Goal: Task Accomplishment & Management: Complete application form

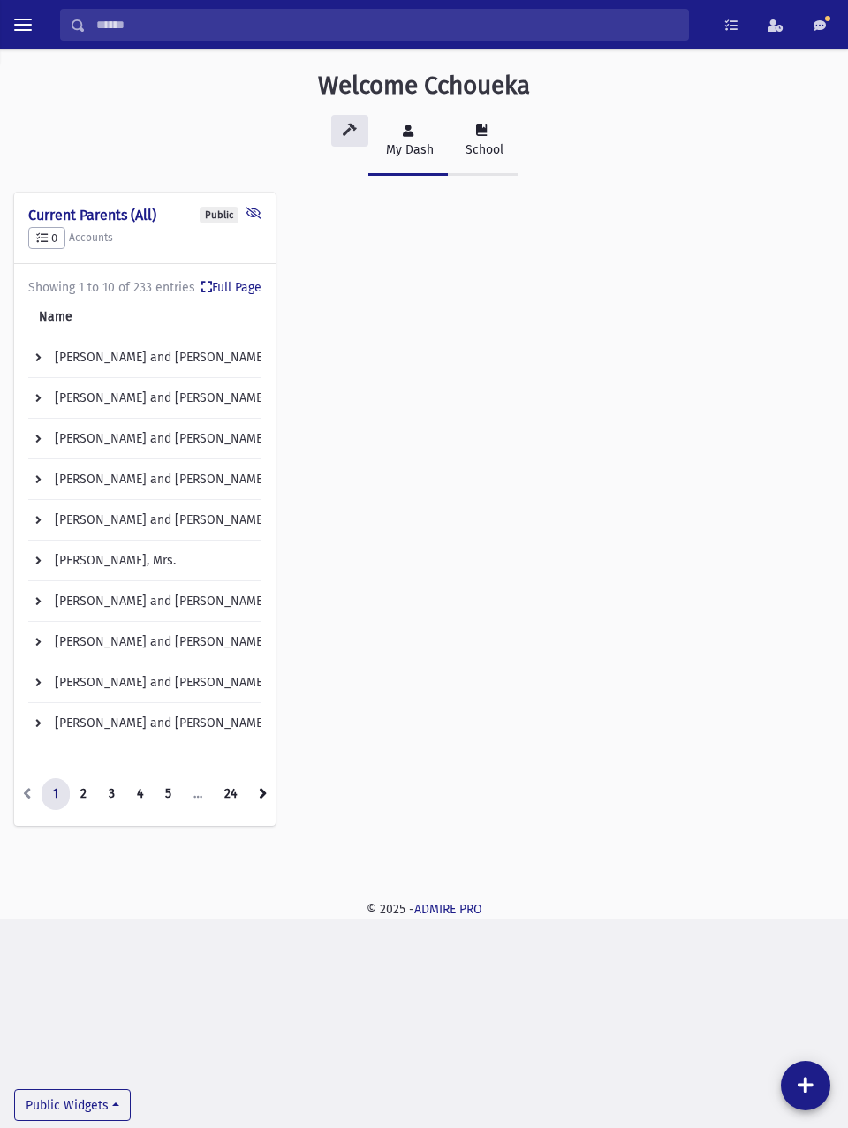
click at [488, 133] on link "School" at bounding box center [483, 142] width 70 height 68
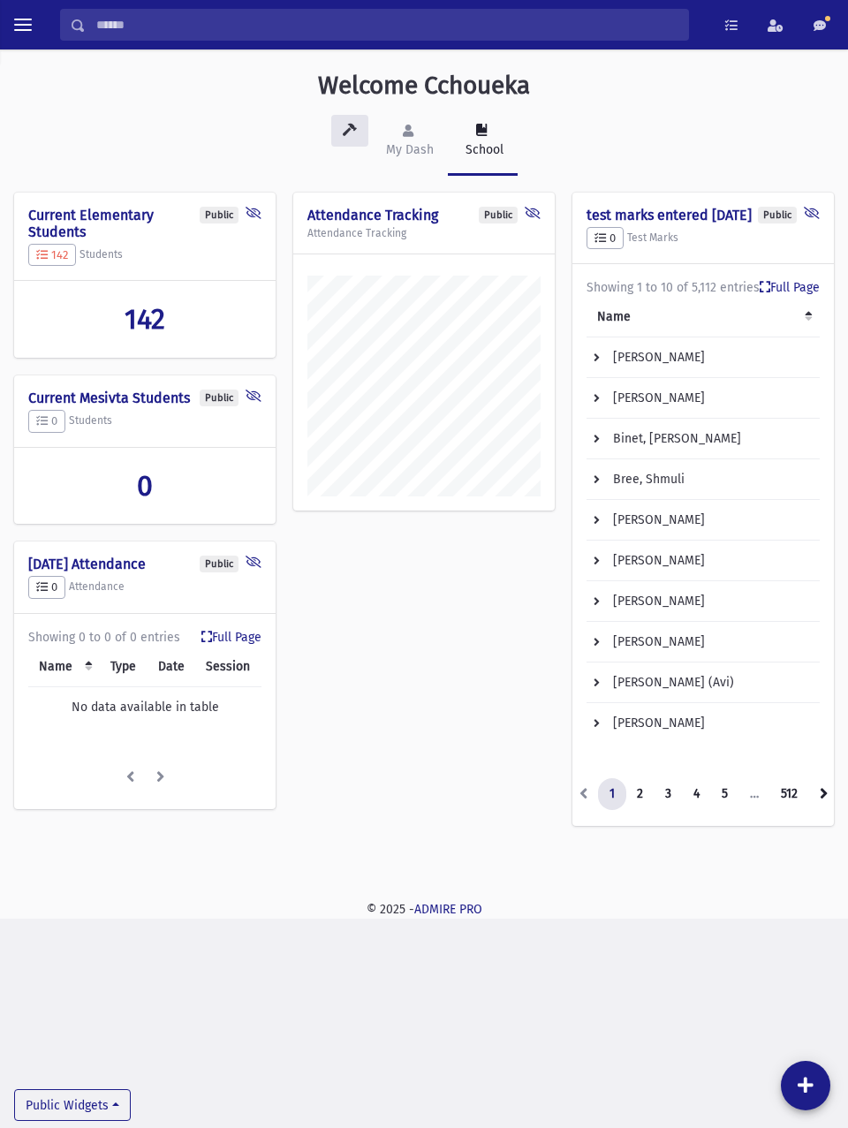
scroll to position [868, 848]
click at [25, 24] on span "toggle menu" at bounding box center [23, 25] width 18 height 2
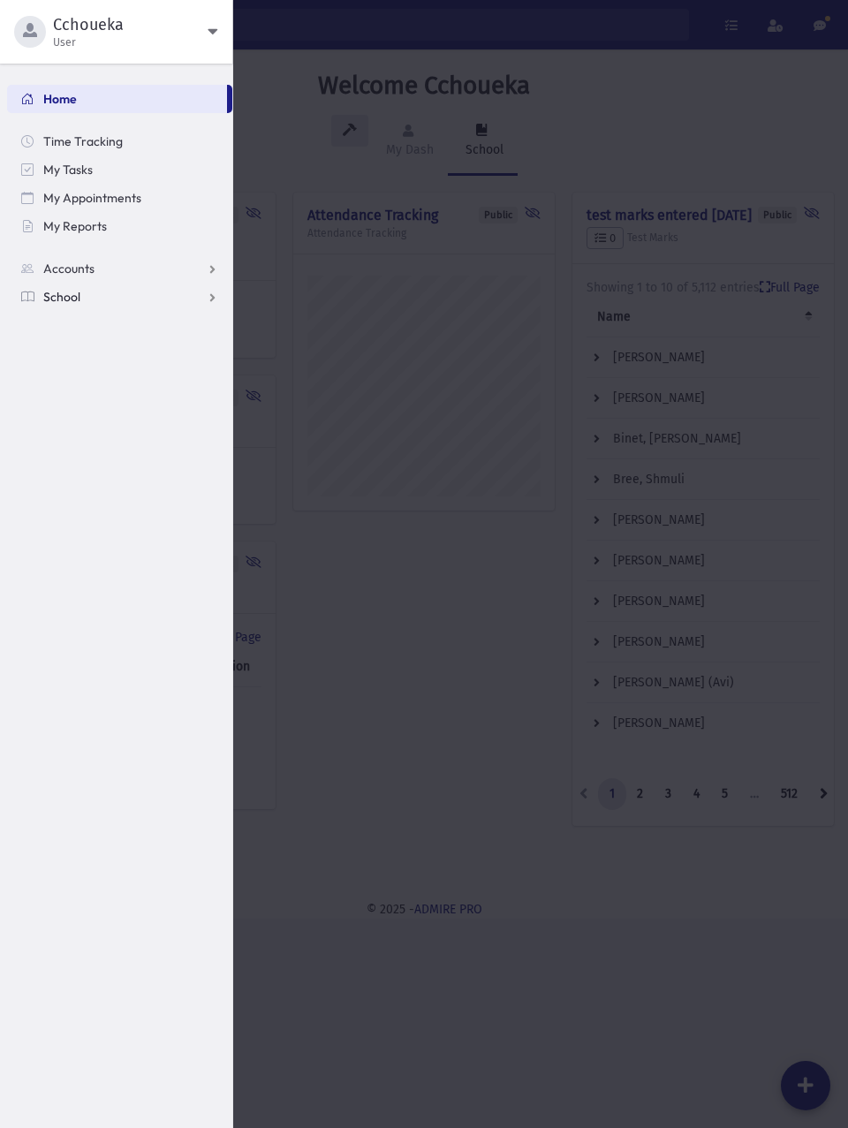
click at [177, 298] on link "School" at bounding box center [119, 297] width 225 height 28
click at [132, 354] on link "Attendance" at bounding box center [119, 353] width 225 height 28
click at [92, 391] on link "Entry" at bounding box center [119, 381] width 225 height 28
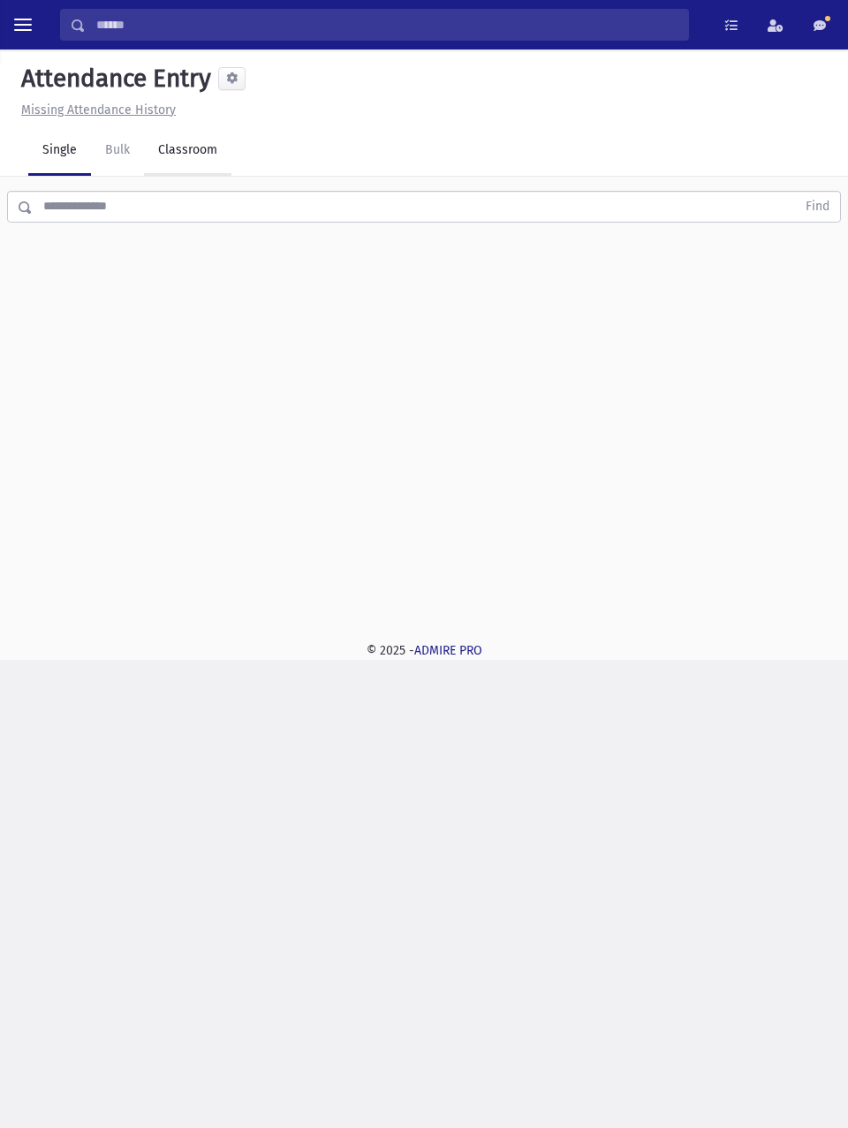
click at [185, 144] on link "Classroom" at bounding box center [187, 150] width 87 height 49
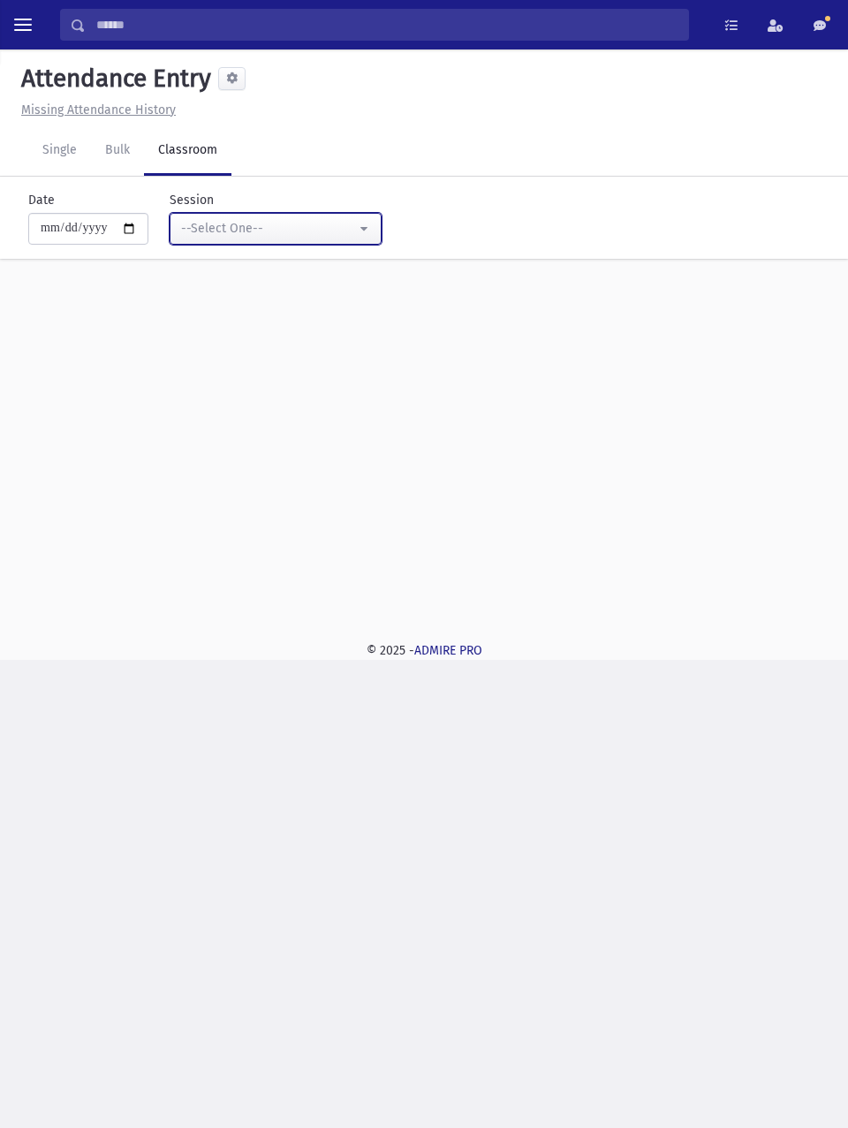
click at [355, 242] on button "--Select One--" at bounding box center [276, 229] width 212 height 32
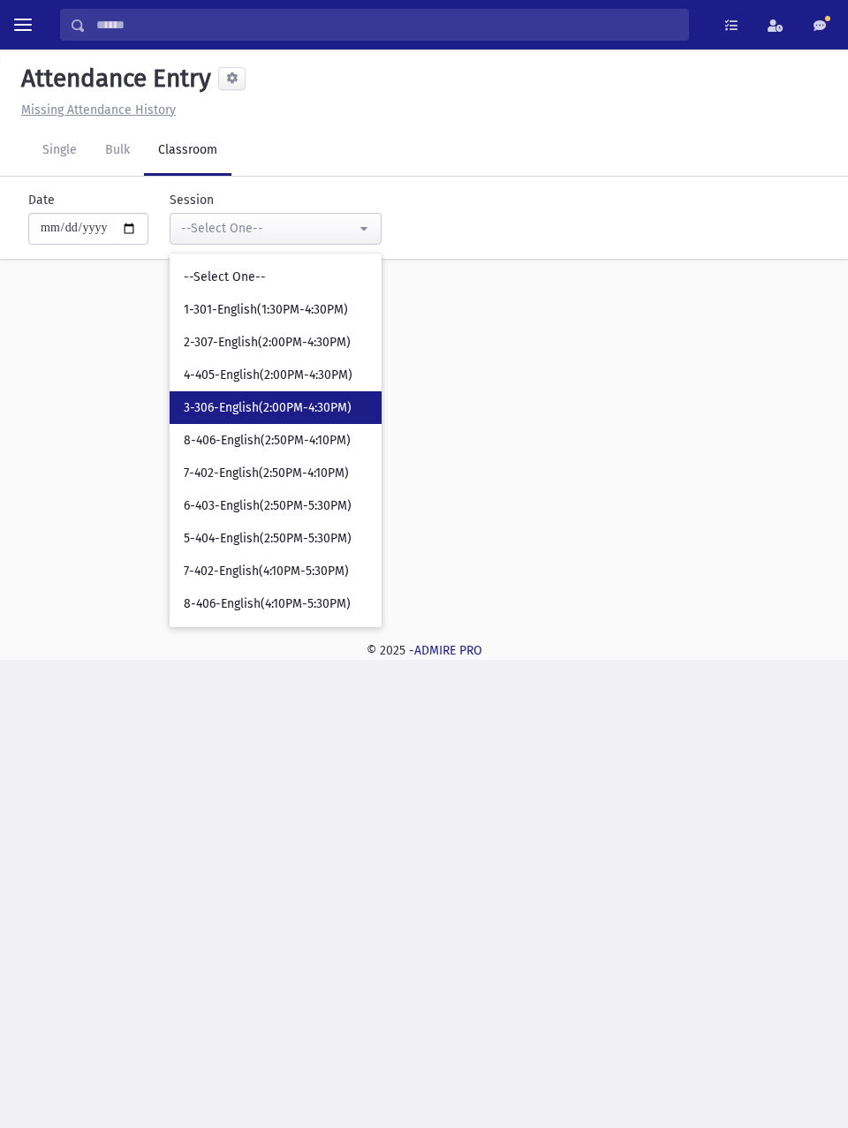
click at [300, 406] on span "3-306-English(2:00PM-4:30PM)" at bounding box center [268, 408] width 168 height 18
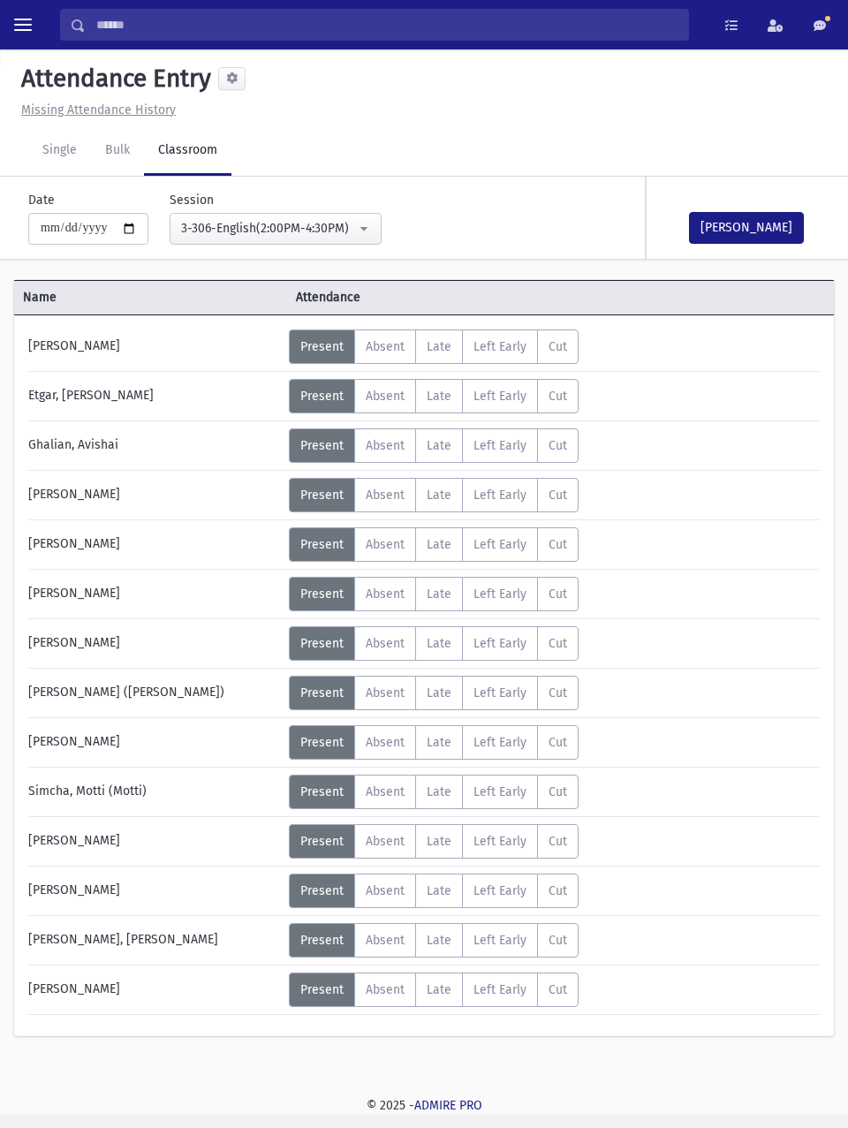
click at [396, 797] on span "Absent" at bounding box center [385, 791] width 39 height 15
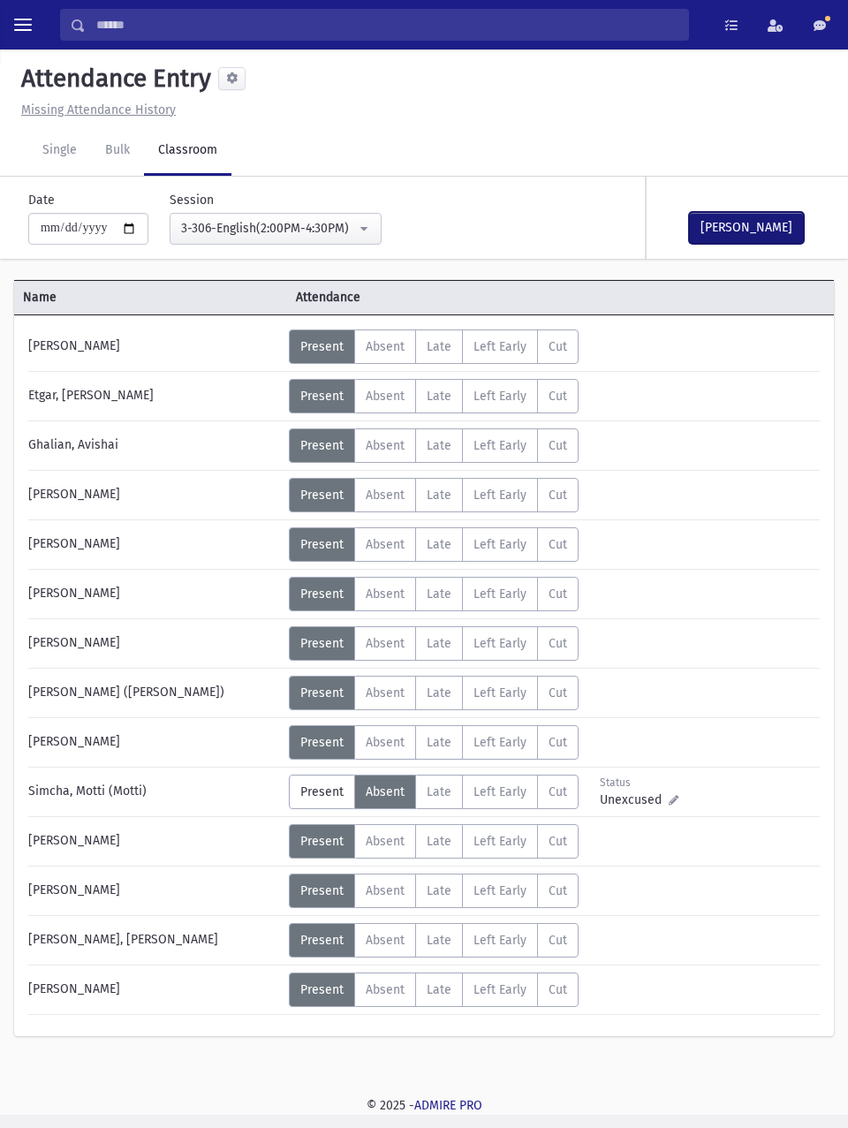
click at [758, 225] on button "[PERSON_NAME]" at bounding box center [746, 228] width 115 height 32
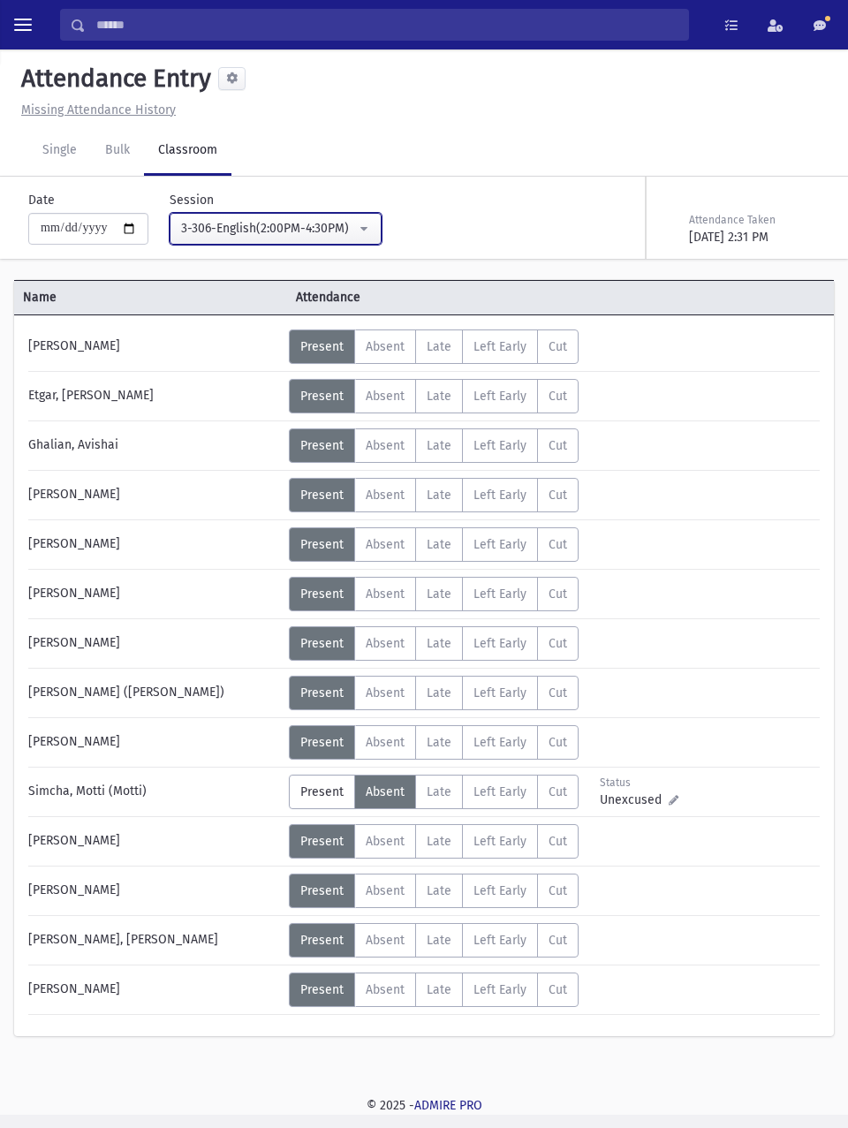
click at [324, 229] on div "3-306-English(2:00PM-4:30PM)" at bounding box center [268, 228] width 175 height 19
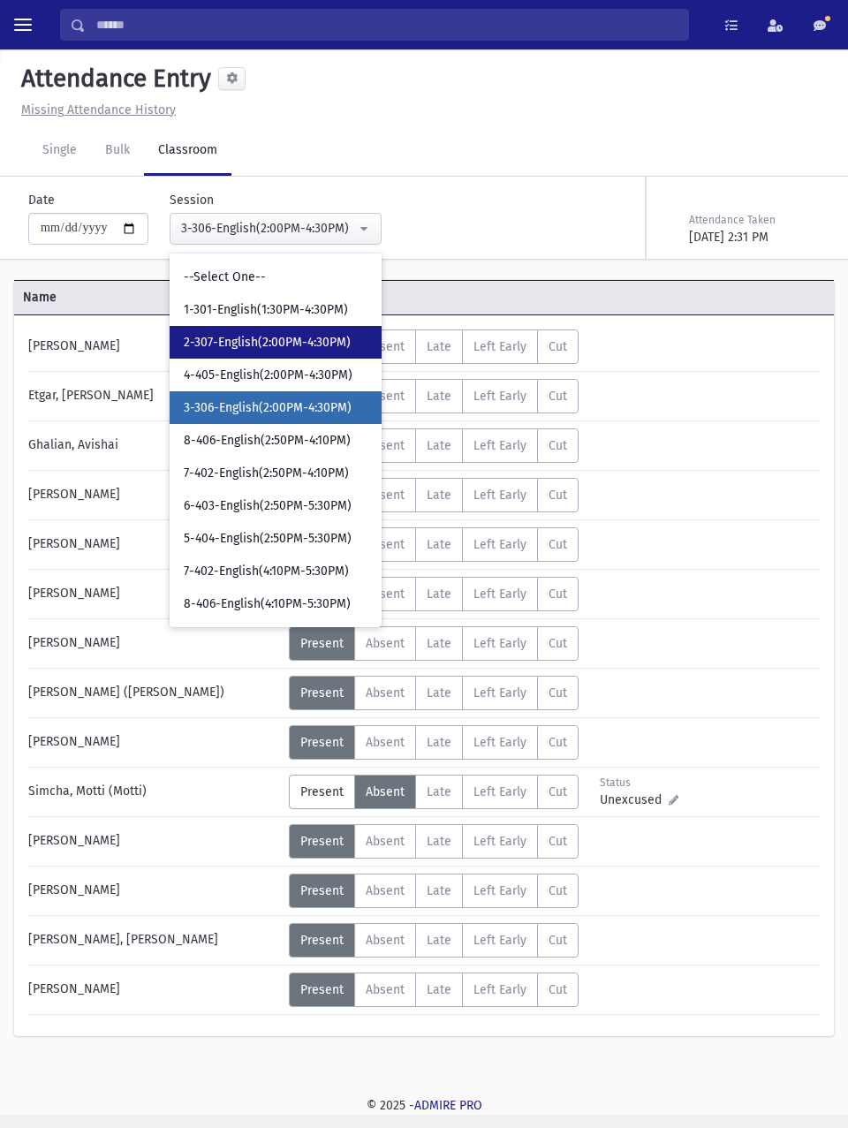
click at [296, 337] on span "2-307-English(2:00PM-4:30PM)" at bounding box center [267, 343] width 167 height 18
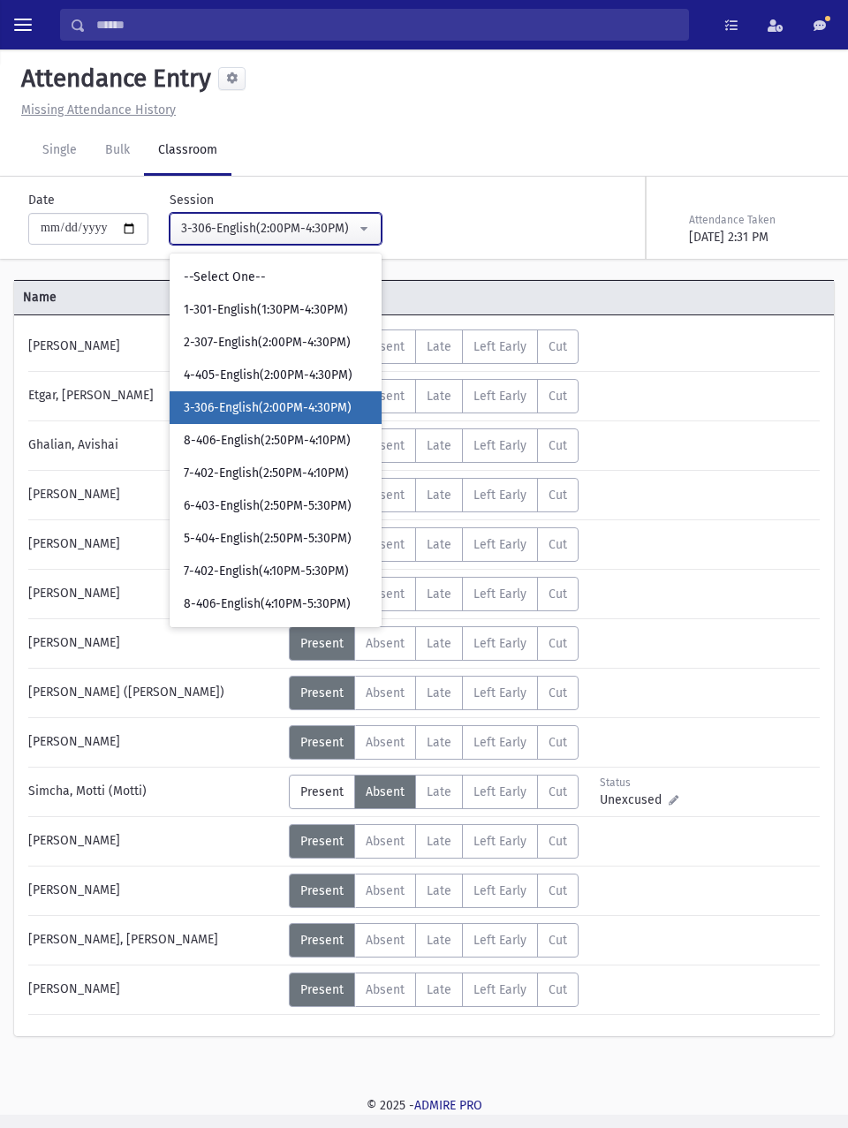
select select "****"
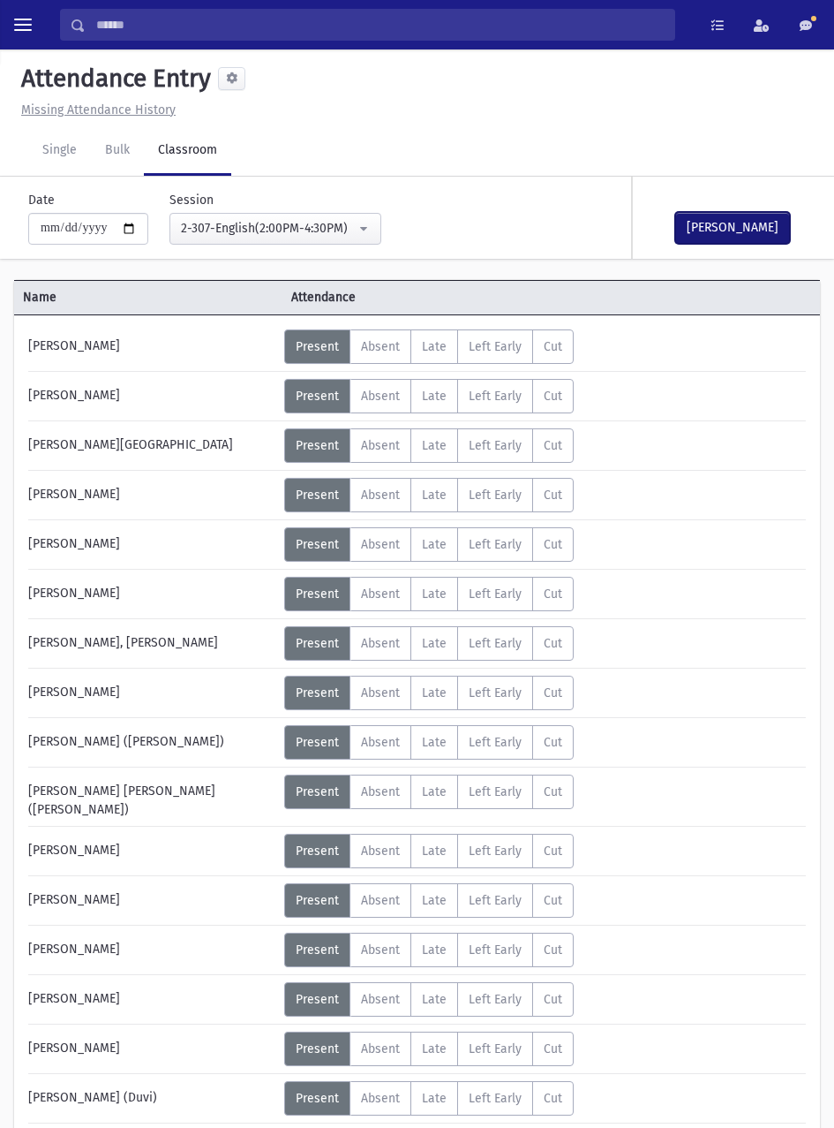
click at [755, 228] on button "[PERSON_NAME]" at bounding box center [732, 228] width 115 height 32
click at [756, 232] on button "[PERSON_NAME]" at bounding box center [732, 228] width 115 height 32
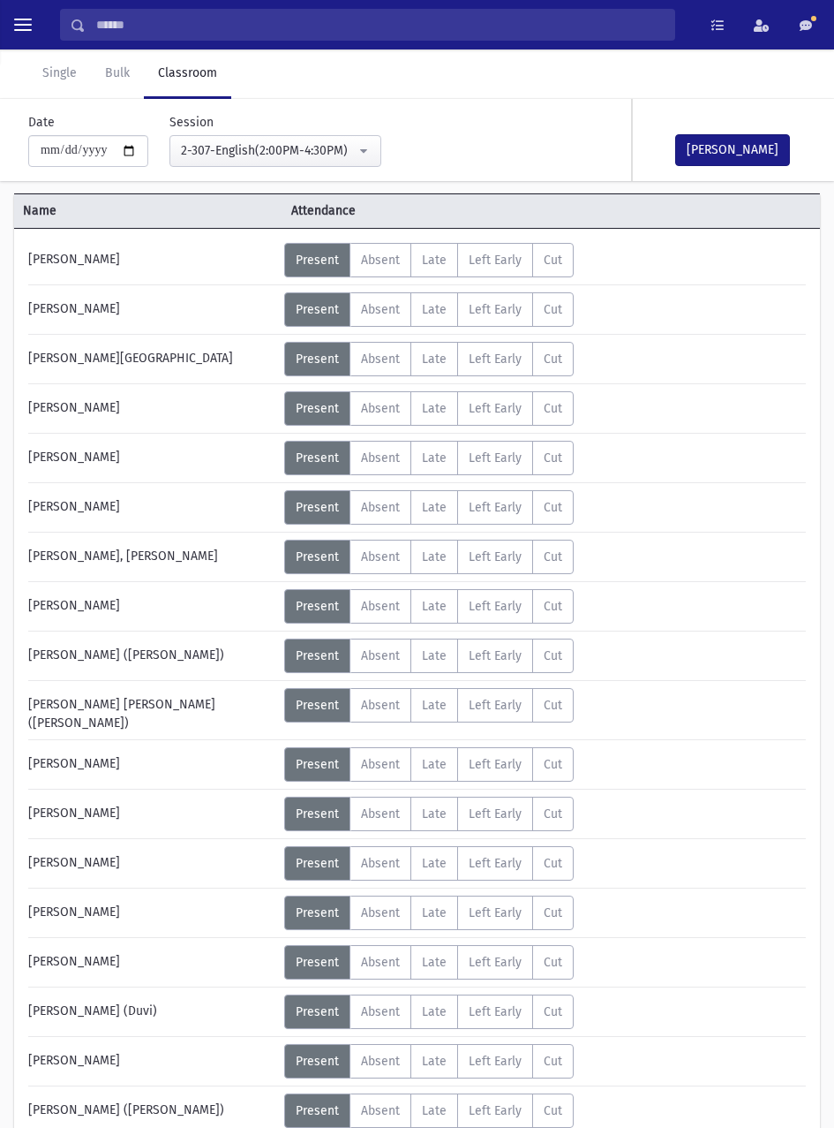
scroll to position [184, 0]
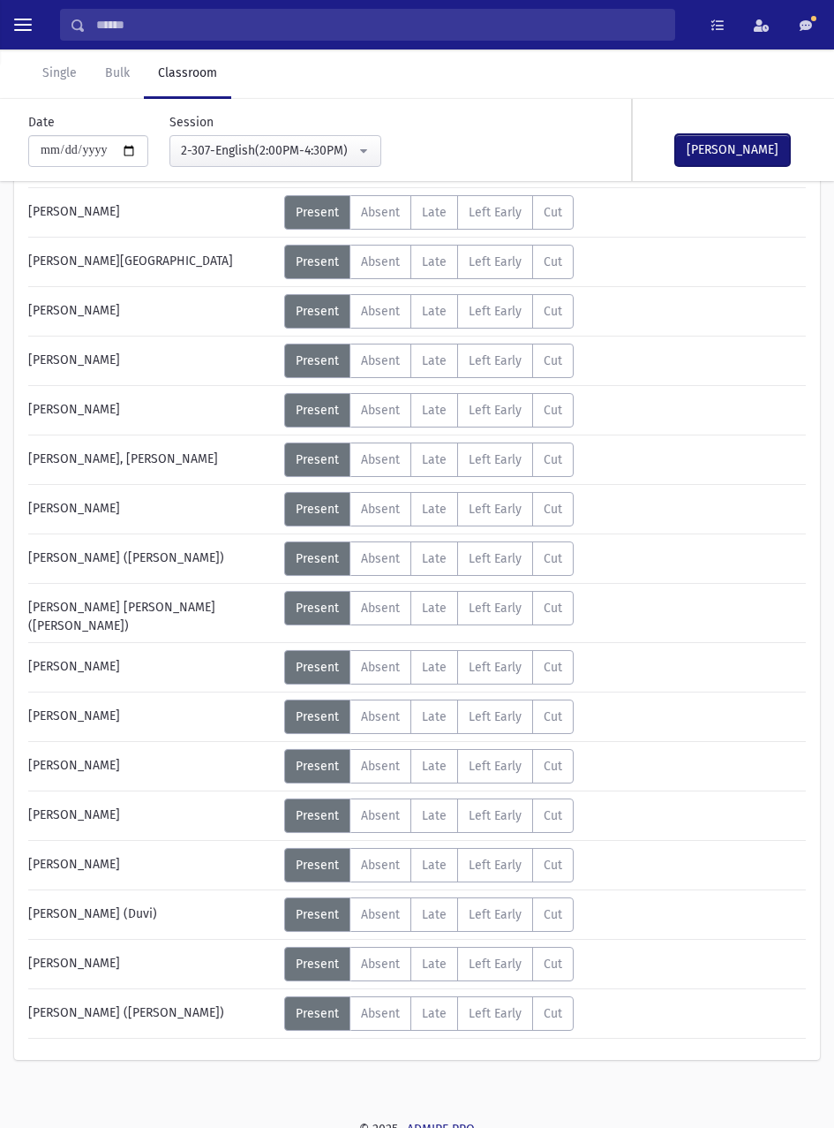
click at [763, 159] on button "[PERSON_NAME]" at bounding box center [732, 150] width 115 height 32
click at [737, 149] on button "[PERSON_NAME]" at bounding box center [732, 150] width 115 height 32
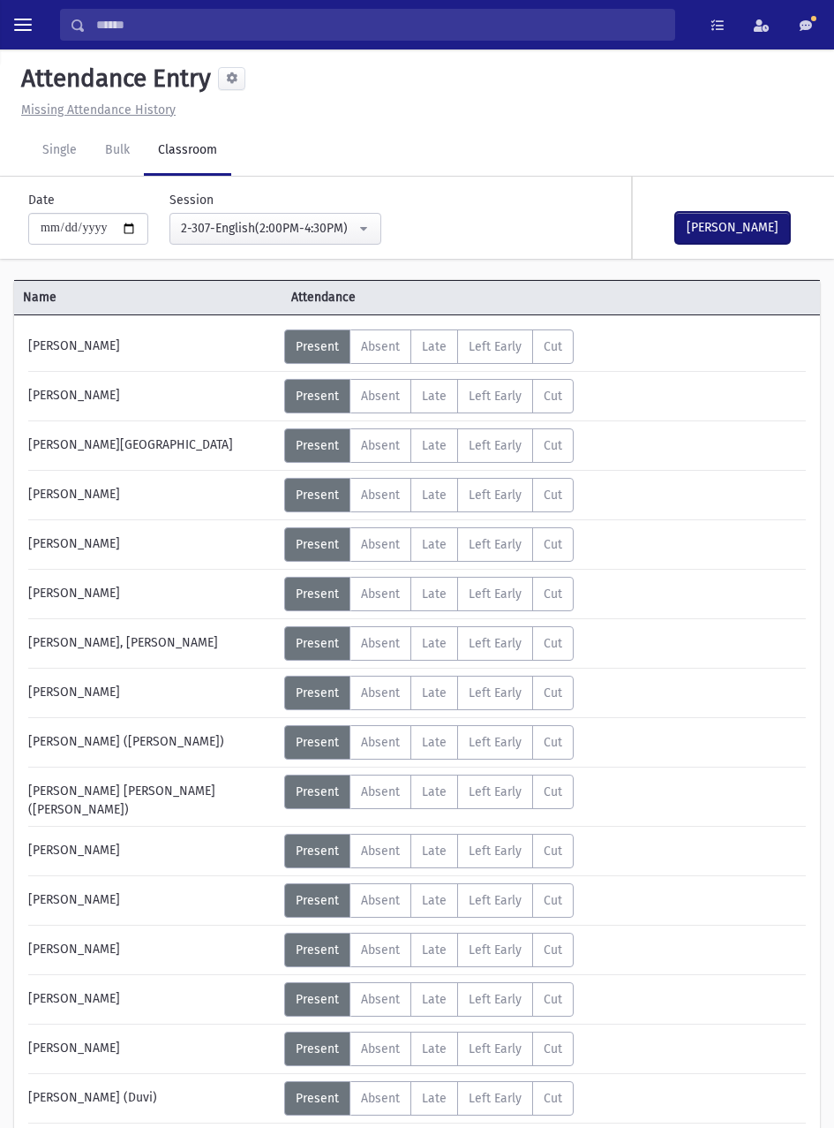
click at [742, 228] on button "[PERSON_NAME]" at bounding box center [732, 228] width 115 height 32
click at [748, 223] on button "[PERSON_NAME]" at bounding box center [732, 228] width 115 height 32
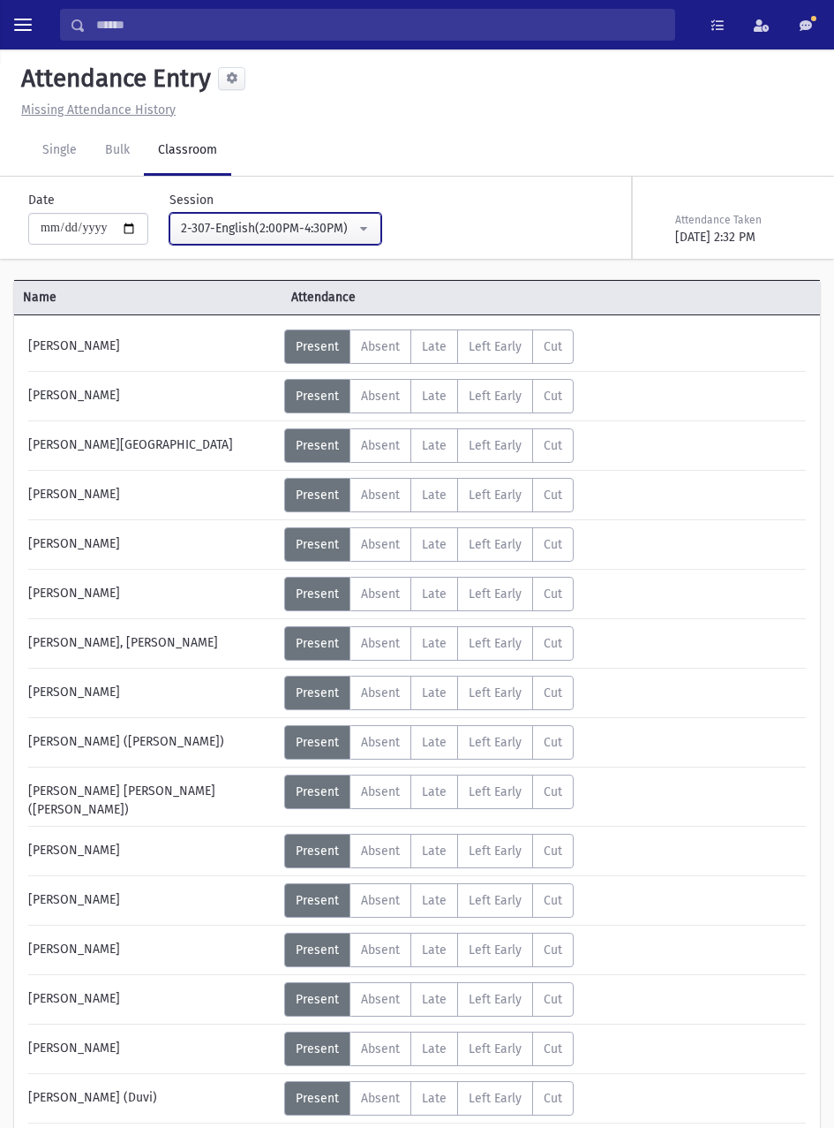
click at [350, 226] on div "2-307-English(2:00PM-4:30PM)" at bounding box center [268, 228] width 175 height 19
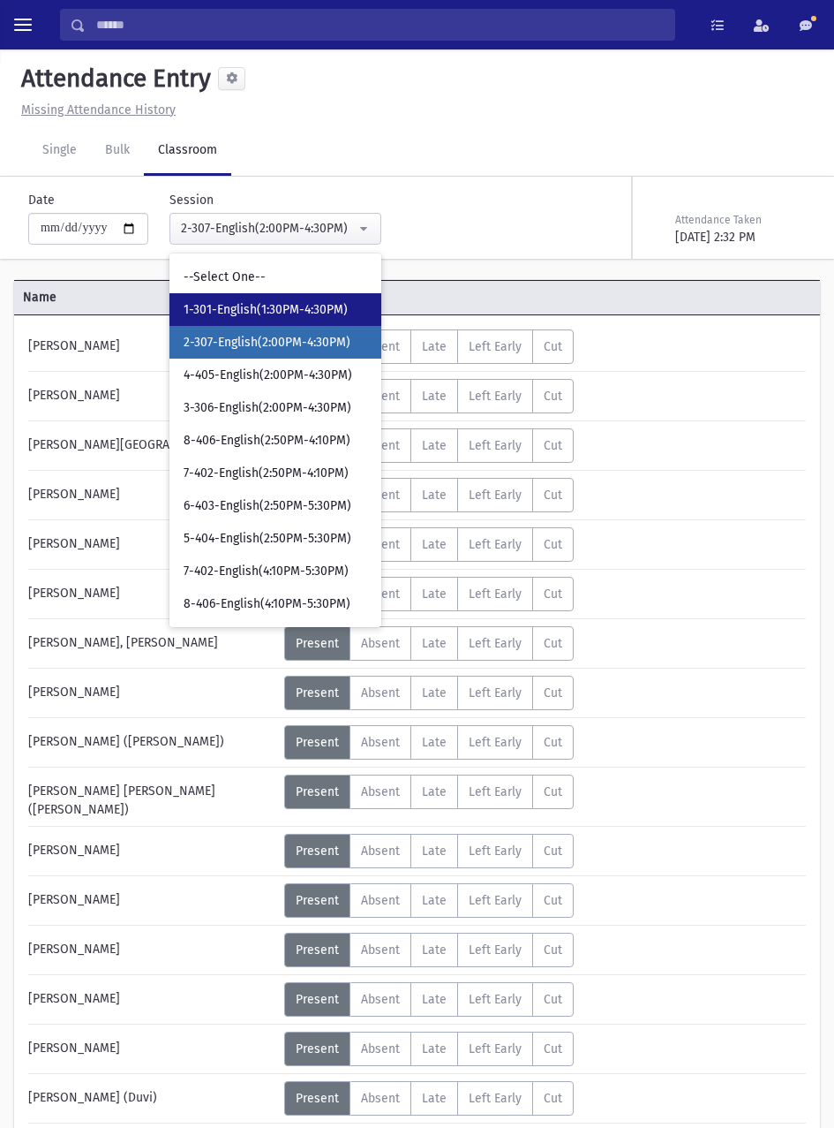
click at [299, 305] on span "1-301-English(1:30PM-4:30PM)" at bounding box center [266, 310] width 164 height 18
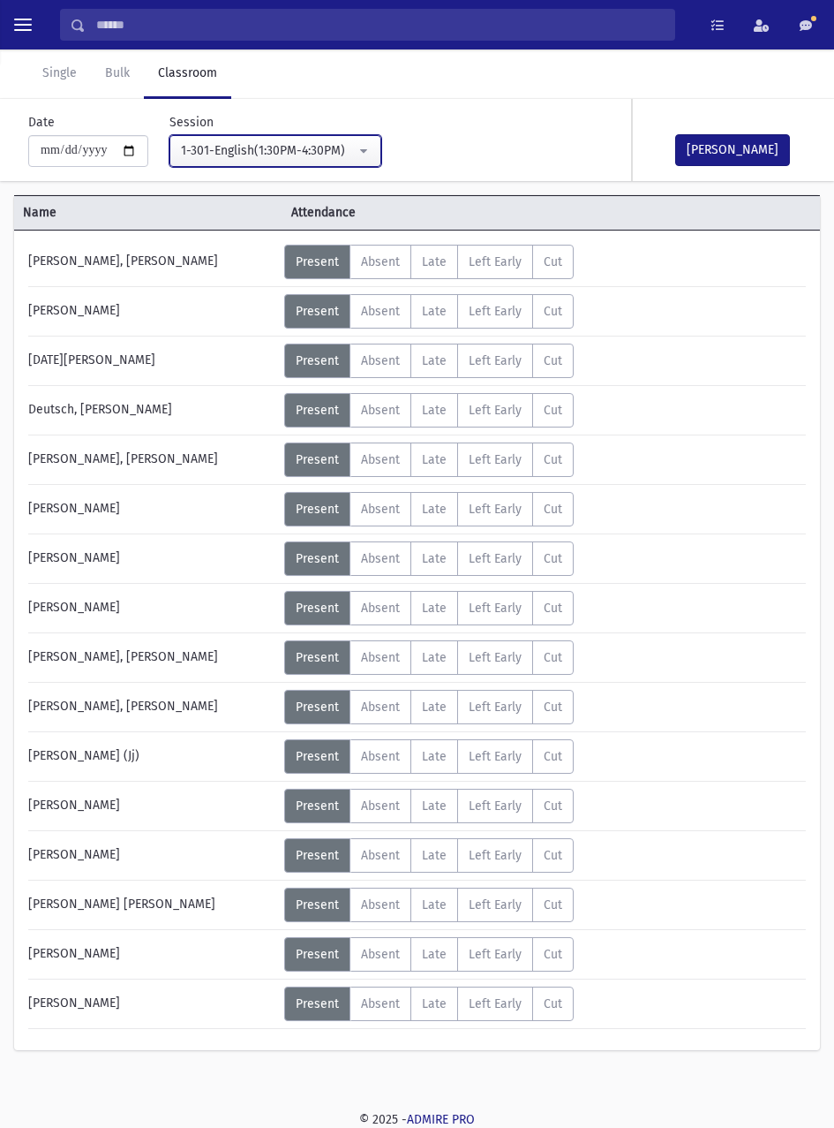
scroll to position [79, 0]
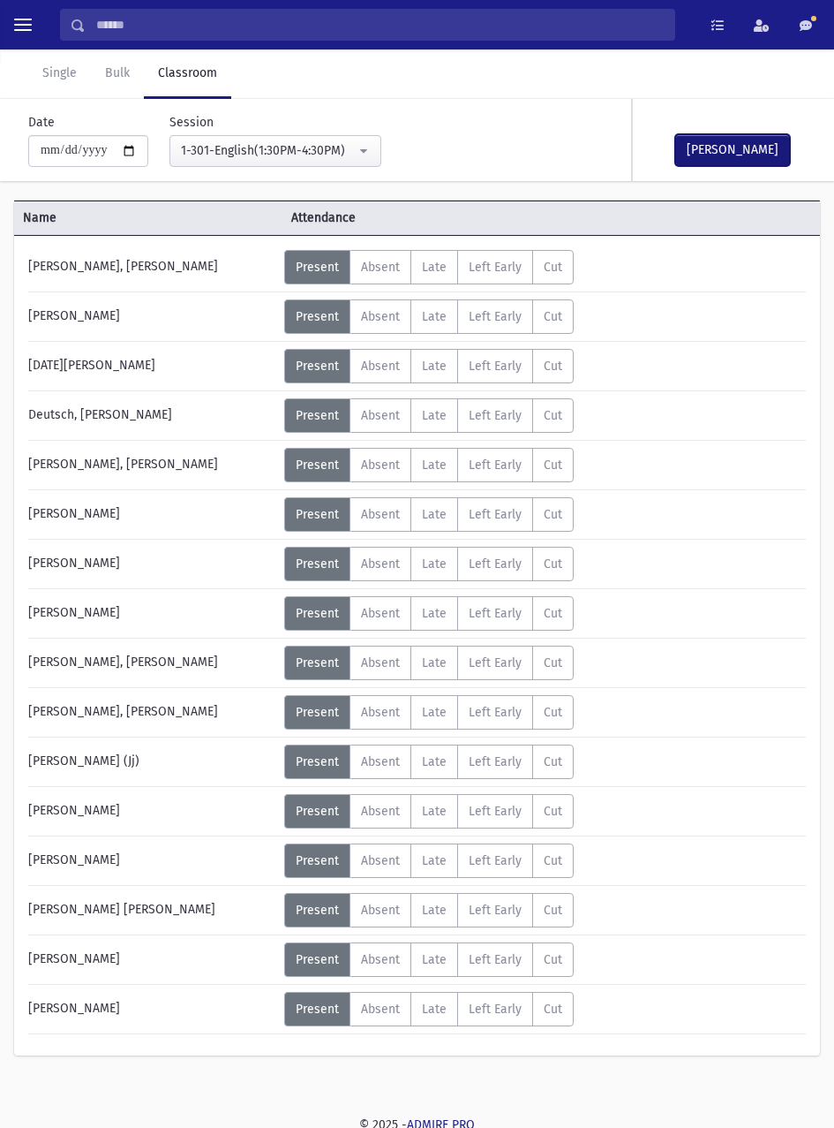
click at [762, 148] on button "[PERSON_NAME]" at bounding box center [732, 150] width 115 height 32
click at [322, 148] on div "1-301-English(1:30PM-4:30PM)" at bounding box center [268, 150] width 175 height 19
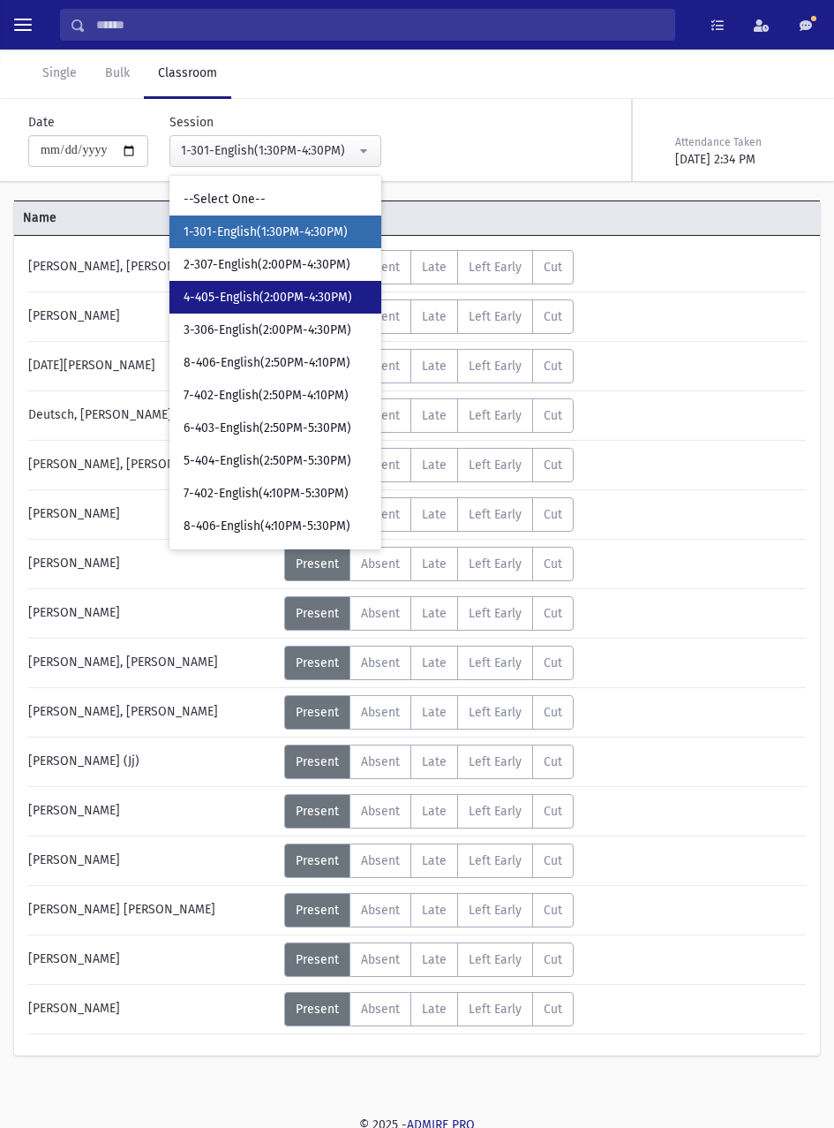
click at [283, 299] on span "4-405-English(2:00PM-4:30PM)" at bounding box center [268, 298] width 169 height 18
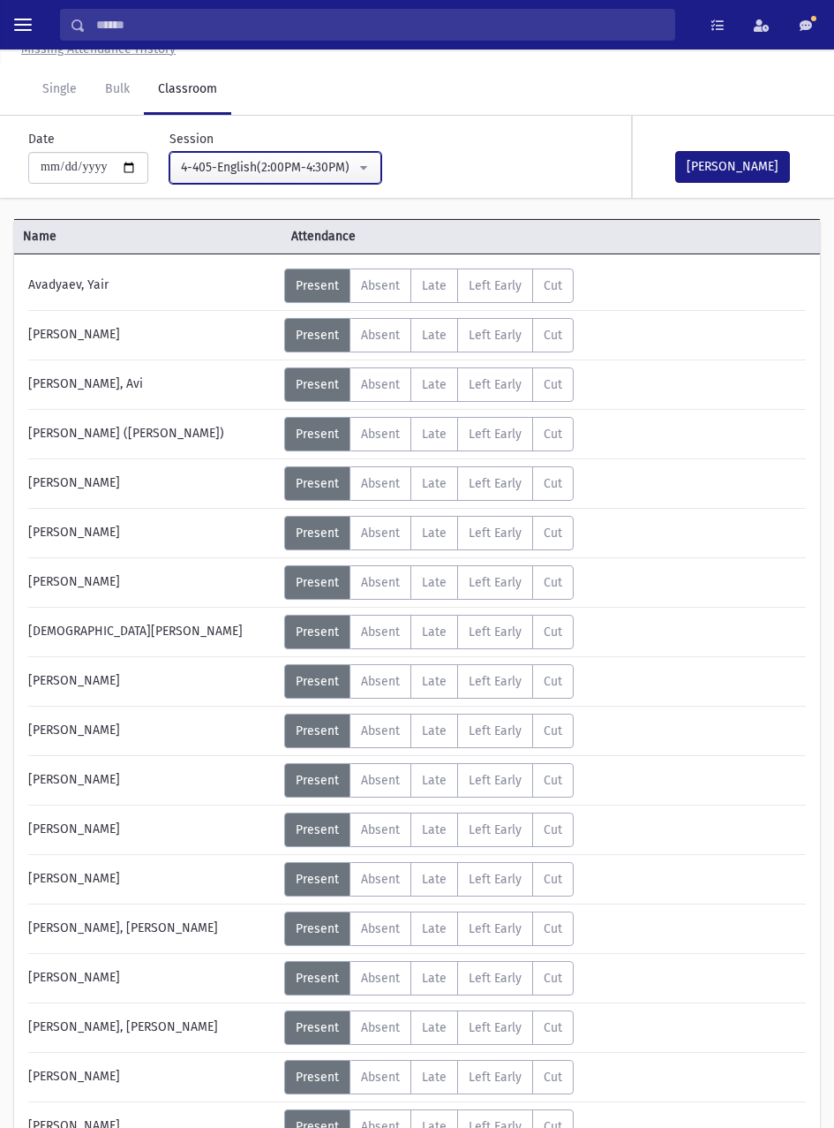
scroll to position [64, 0]
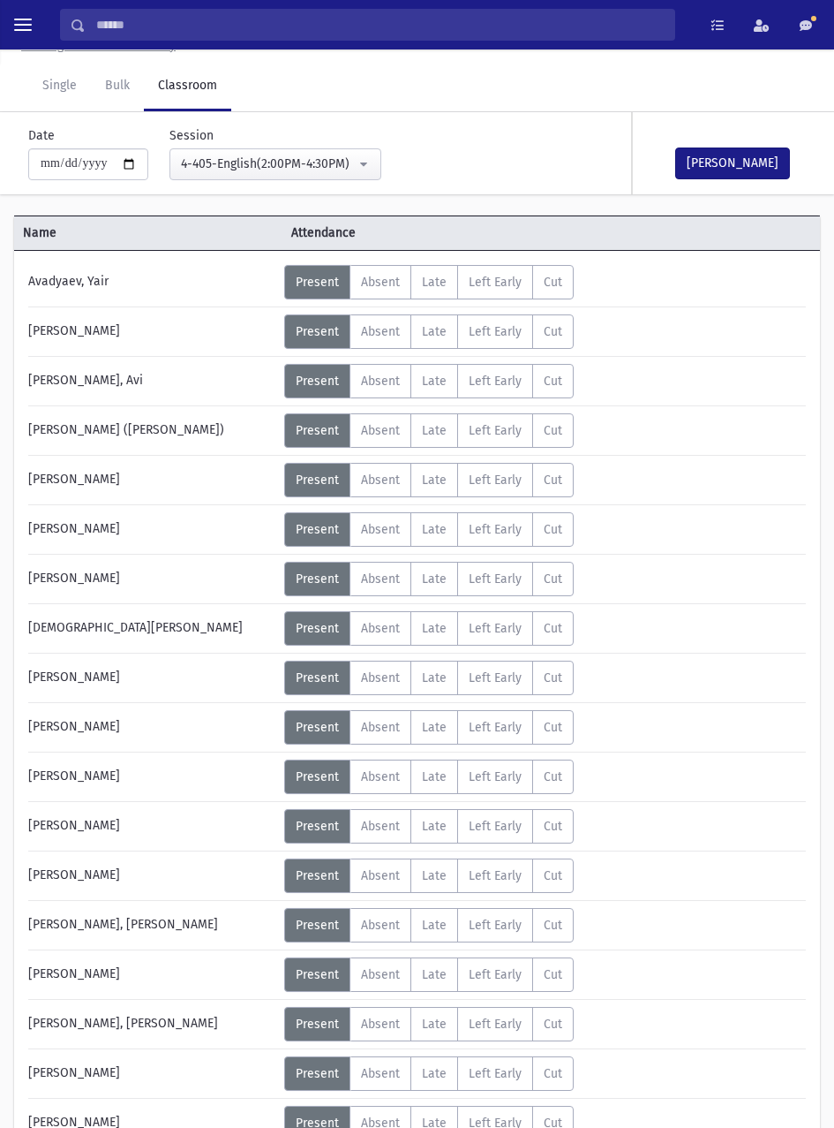
click at [371, 877] on span "Absent" at bounding box center [380, 875] width 39 height 15
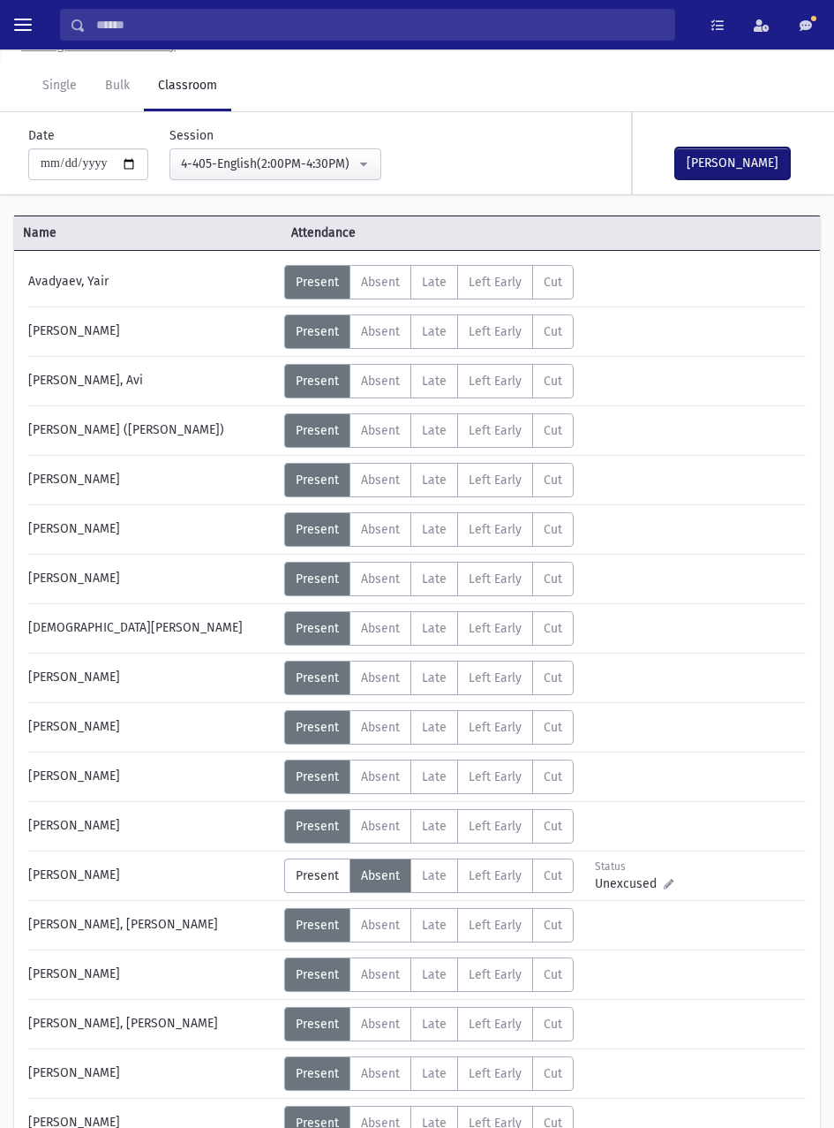
click at [743, 148] on button "[PERSON_NAME]" at bounding box center [732, 163] width 115 height 32
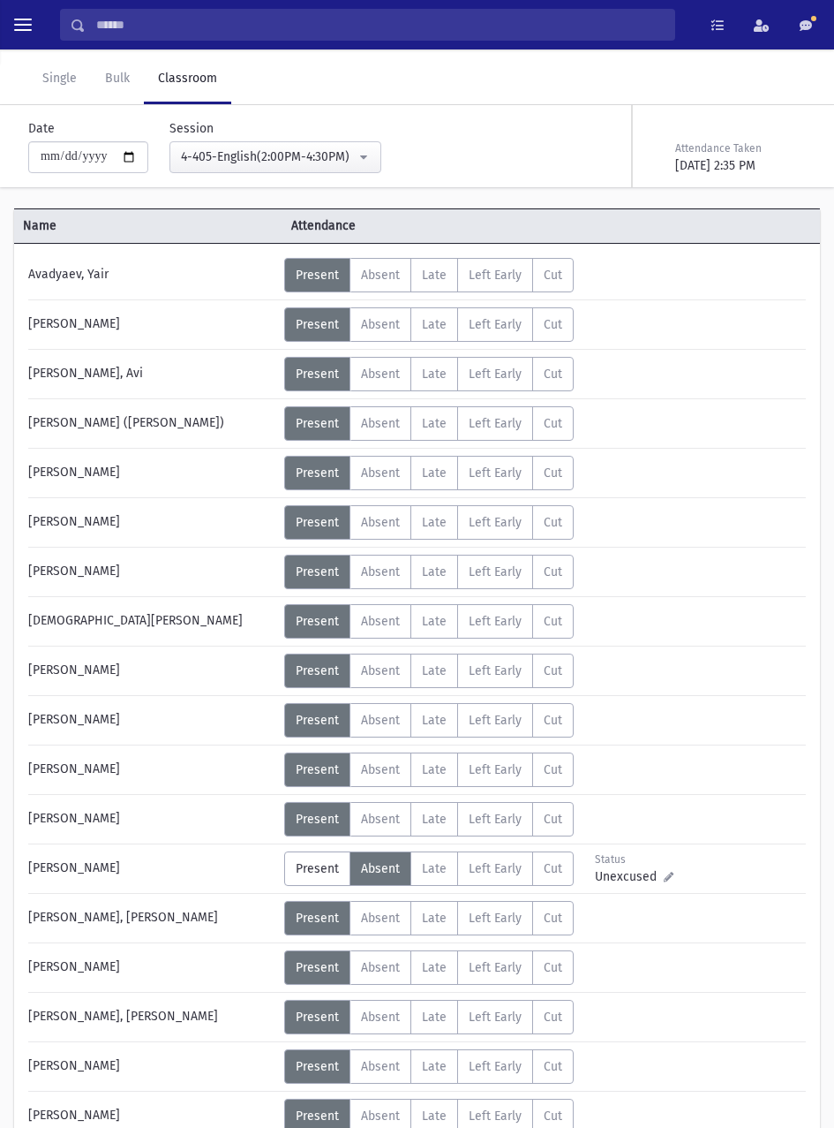
scroll to position [67, 0]
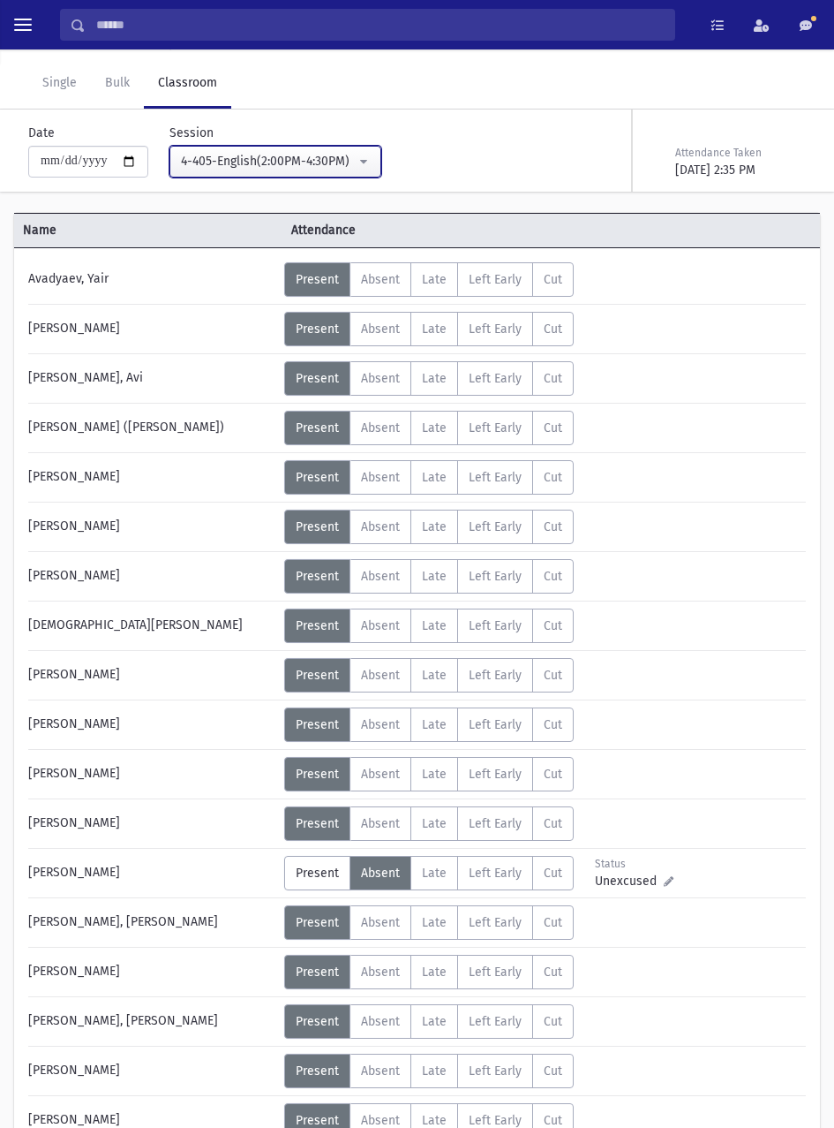
click at [335, 147] on button "4-405-English(2:00PM-4:30PM)" at bounding box center [276, 162] width 212 height 32
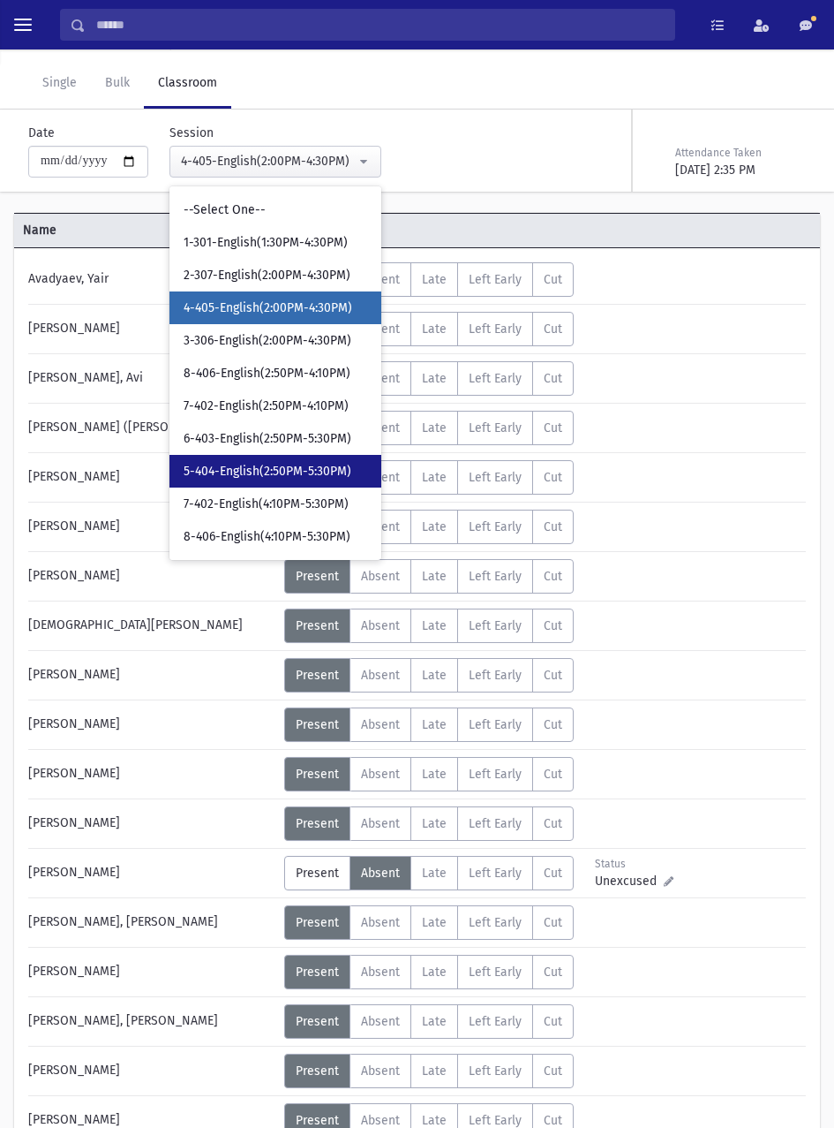
click at [291, 472] on span "5-404-English(2:50PM-5:30PM)" at bounding box center [268, 472] width 168 height 18
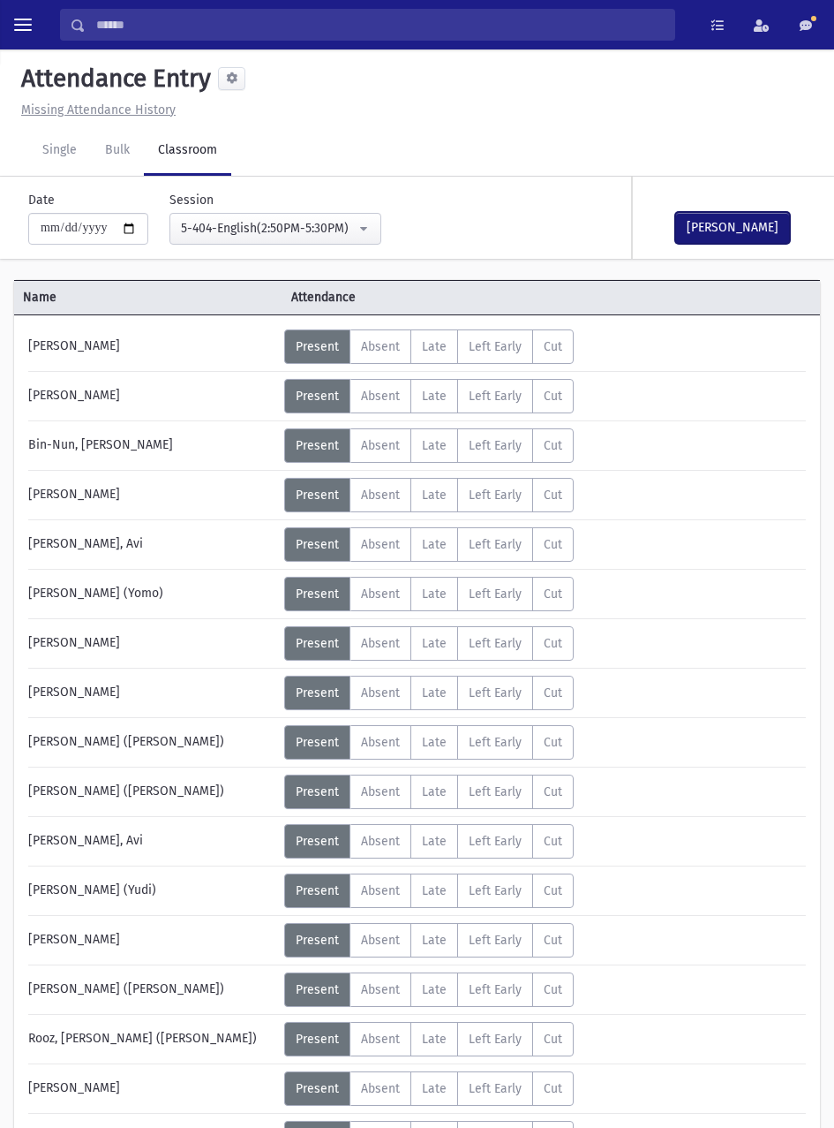
click at [752, 230] on button "[PERSON_NAME]" at bounding box center [732, 228] width 115 height 32
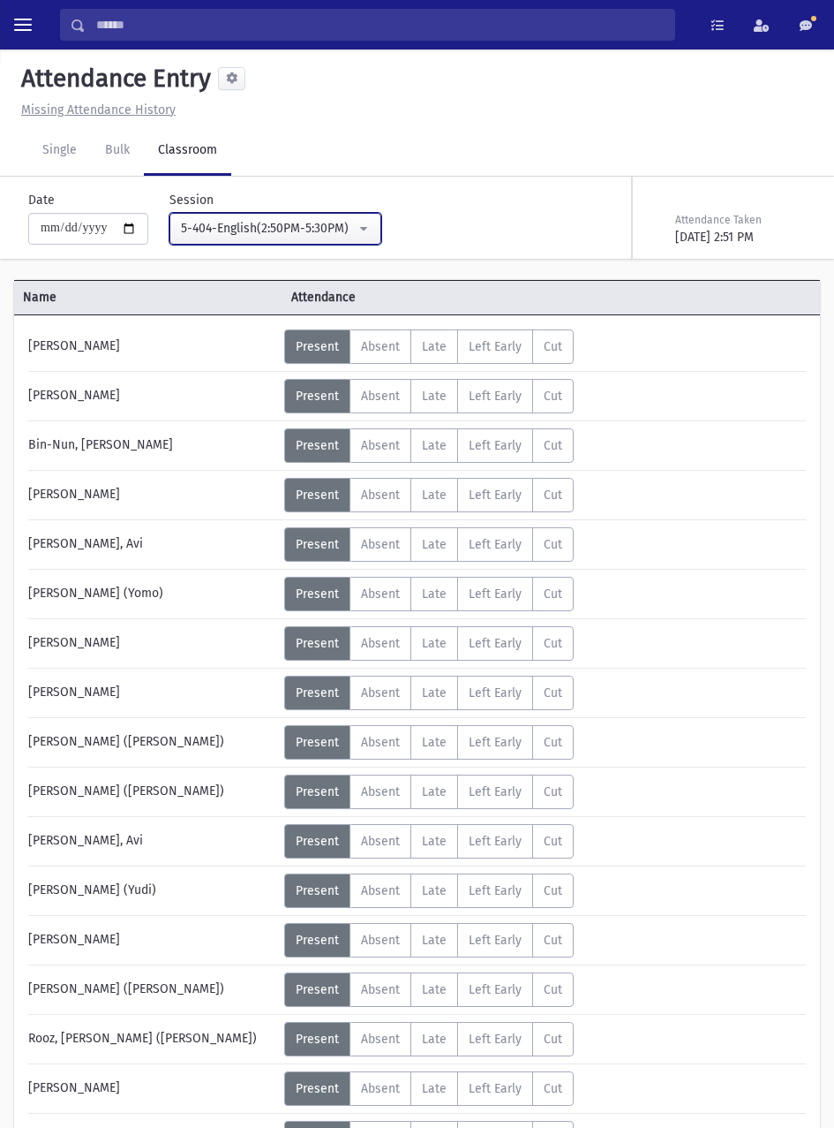
click at [336, 228] on div "5-404-English(2:50PM-5:30PM)" at bounding box center [268, 228] width 175 height 19
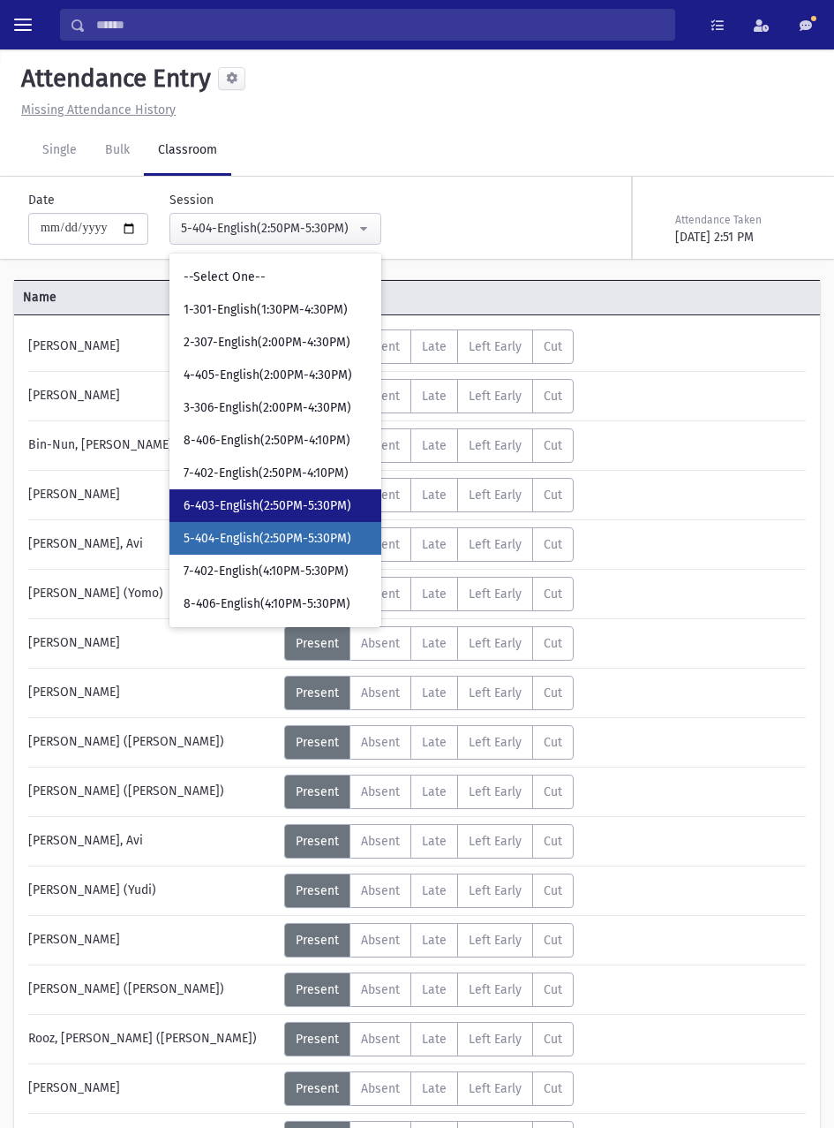
click at [298, 506] on span "6-403-English(2:50PM-5:30PM)" at bounding box center [268, 506] width 168 height 18
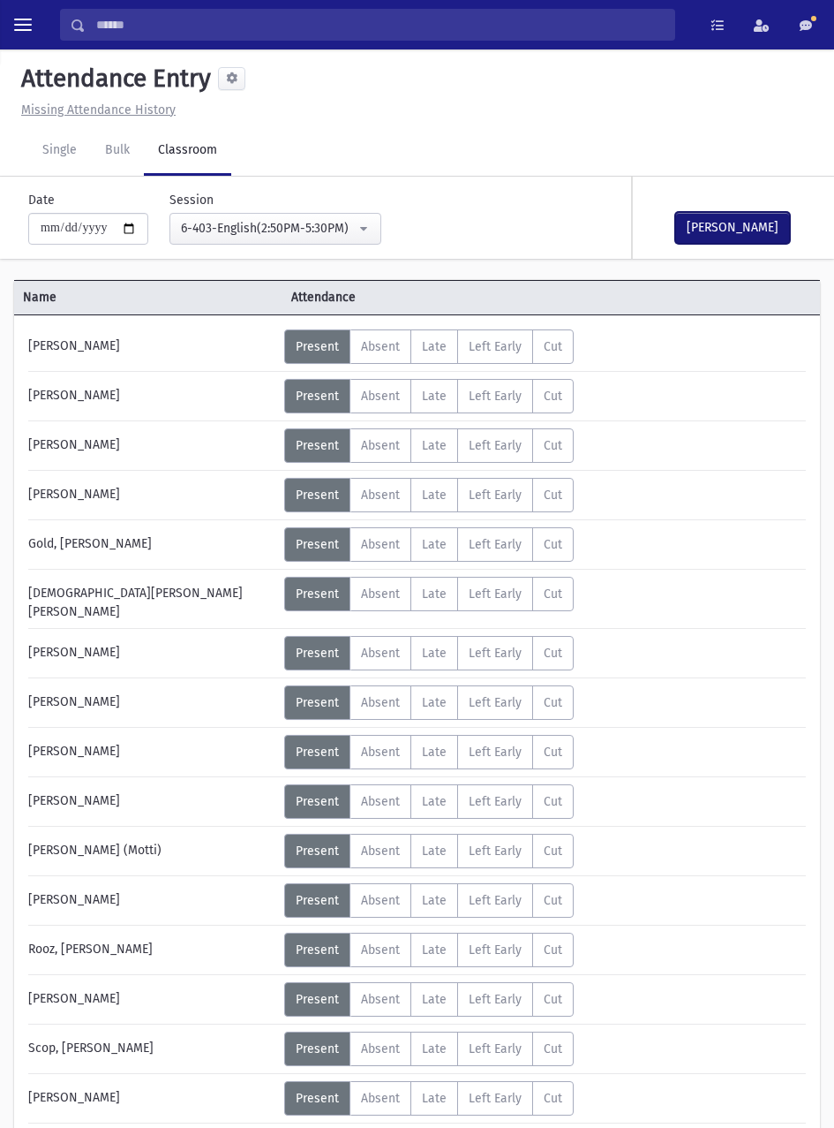
click at [736, 234] on button "[PERSON_NAME]" at bounding box center [732, 228] width 115 height 32
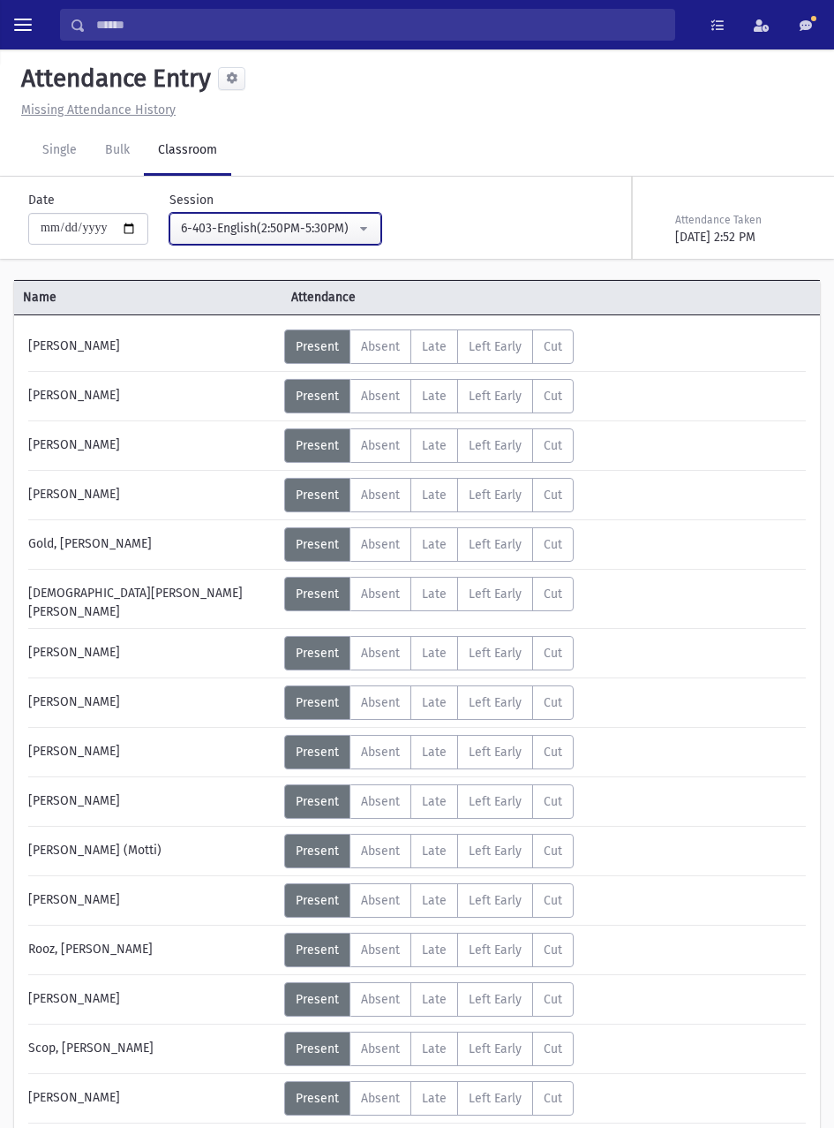
click at [343, 224] on div "6-403-English(2:50PM-5:30PM)" at bounding box center [268, 228] width 175 height 19
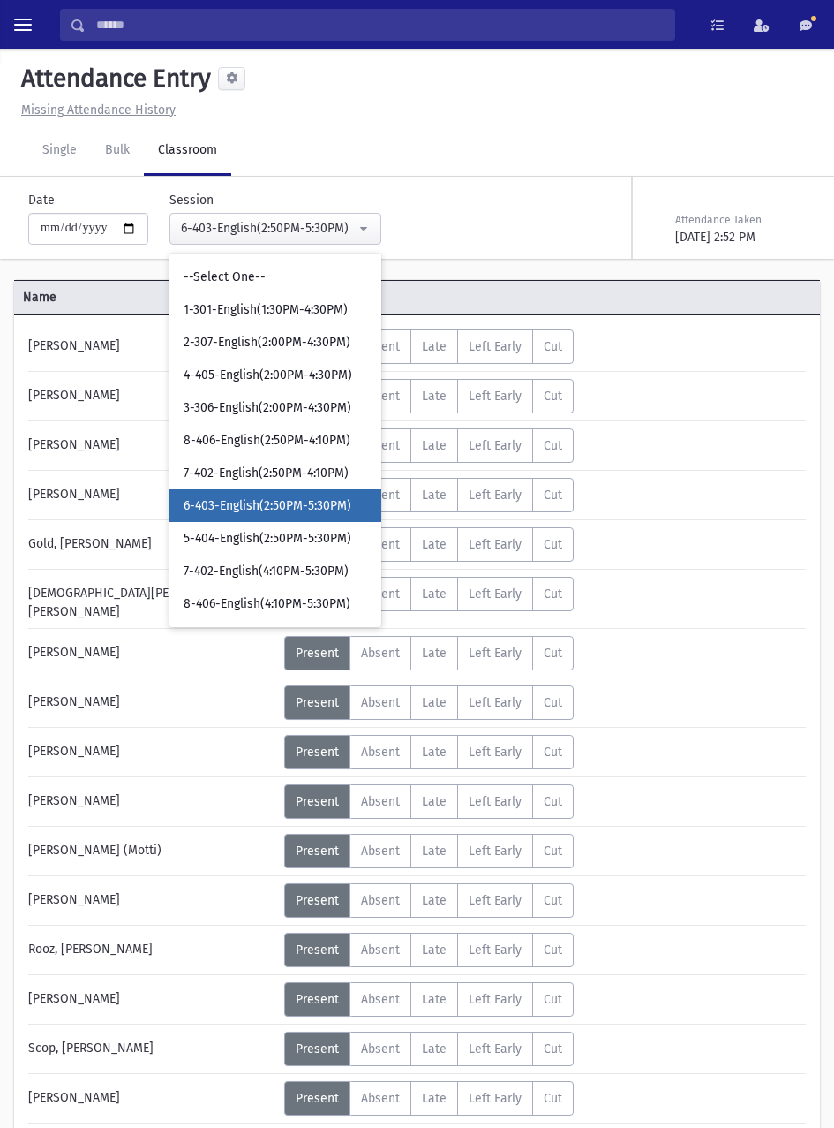
click at [314, 502] on span "6-403-English(2:50PM-5:30PM)" at bounding box center [268, 506] width 168 height 18
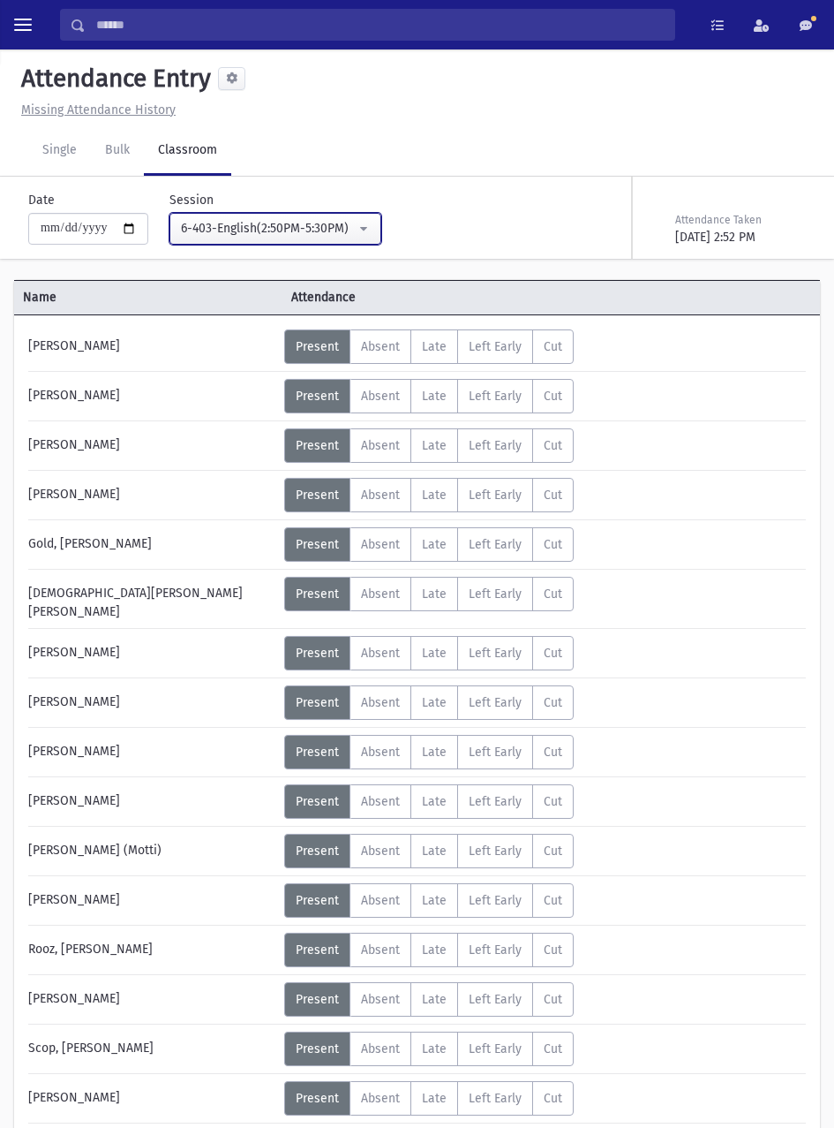
click at [356, 228] on div "6-403-English(2:50PM-5:30PM)" at bounding box center [268, 228] width 175 height 19
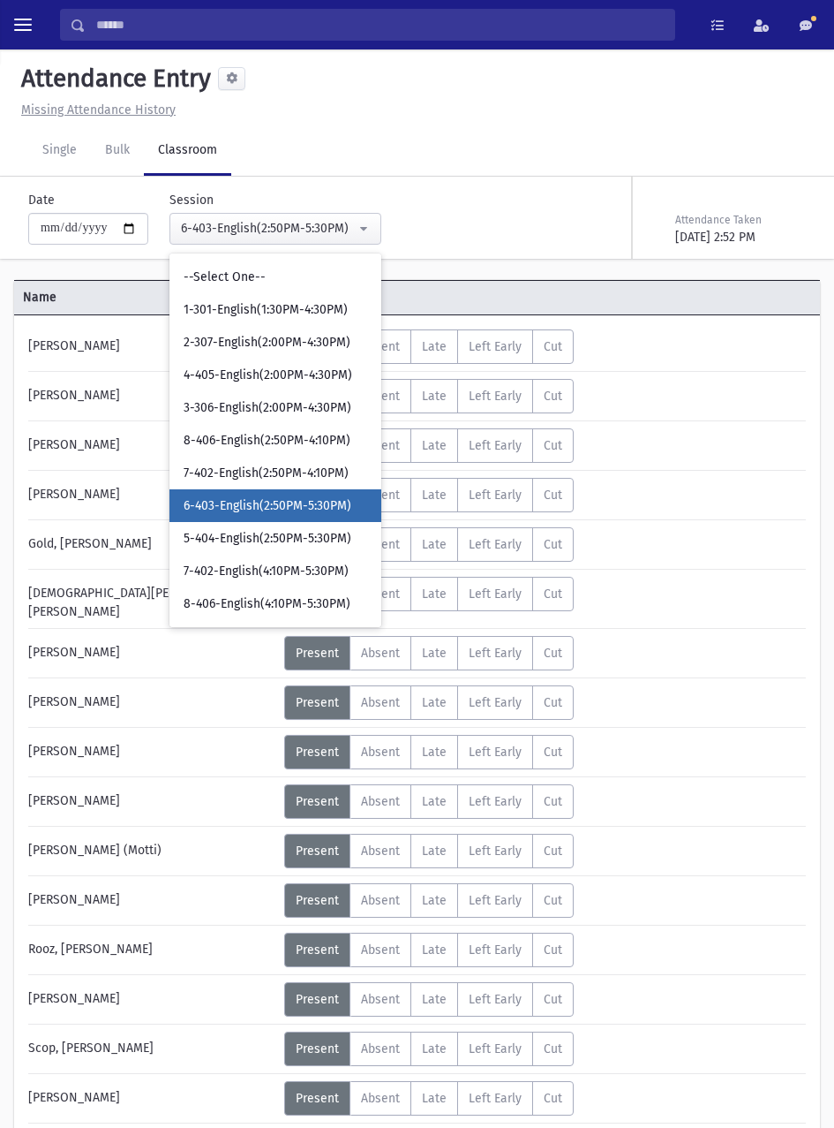
click at [717, 509] on div "Status Unexcused Admin: Present P Absent A L" at bounding box center [543, 495] width 518 height 34
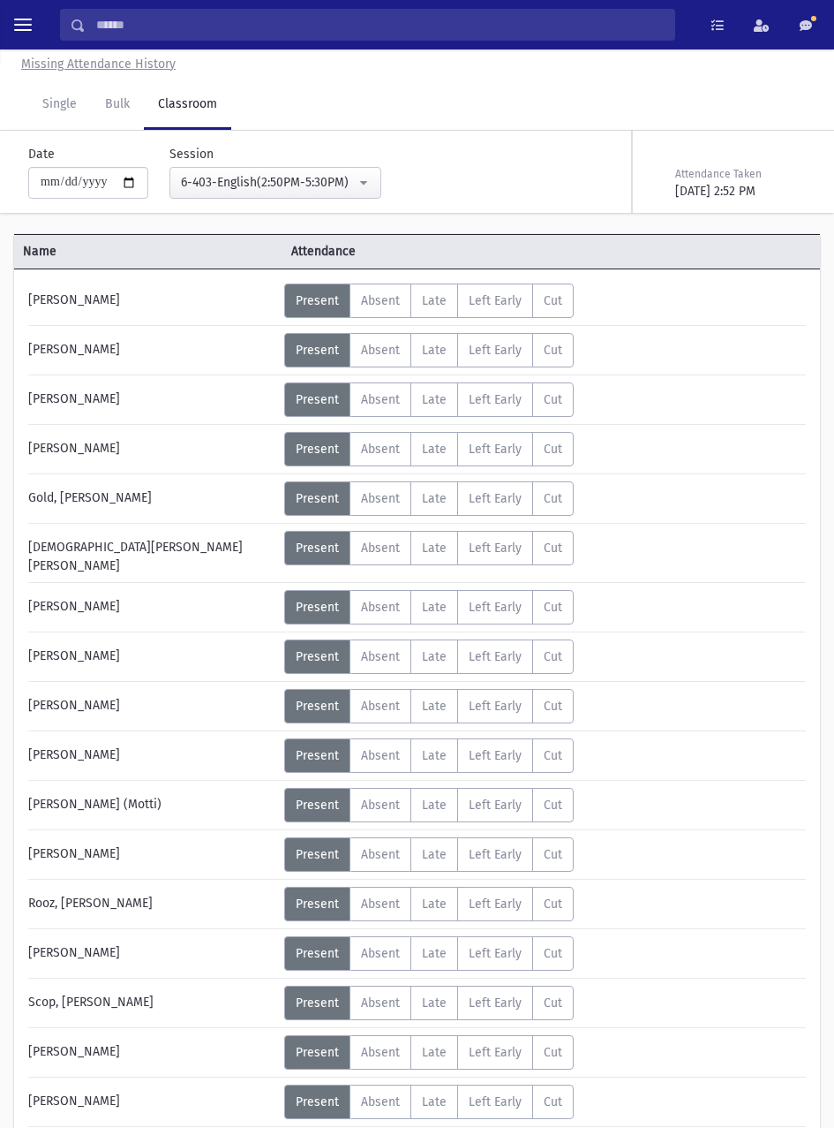
scroll to position [45, 0]
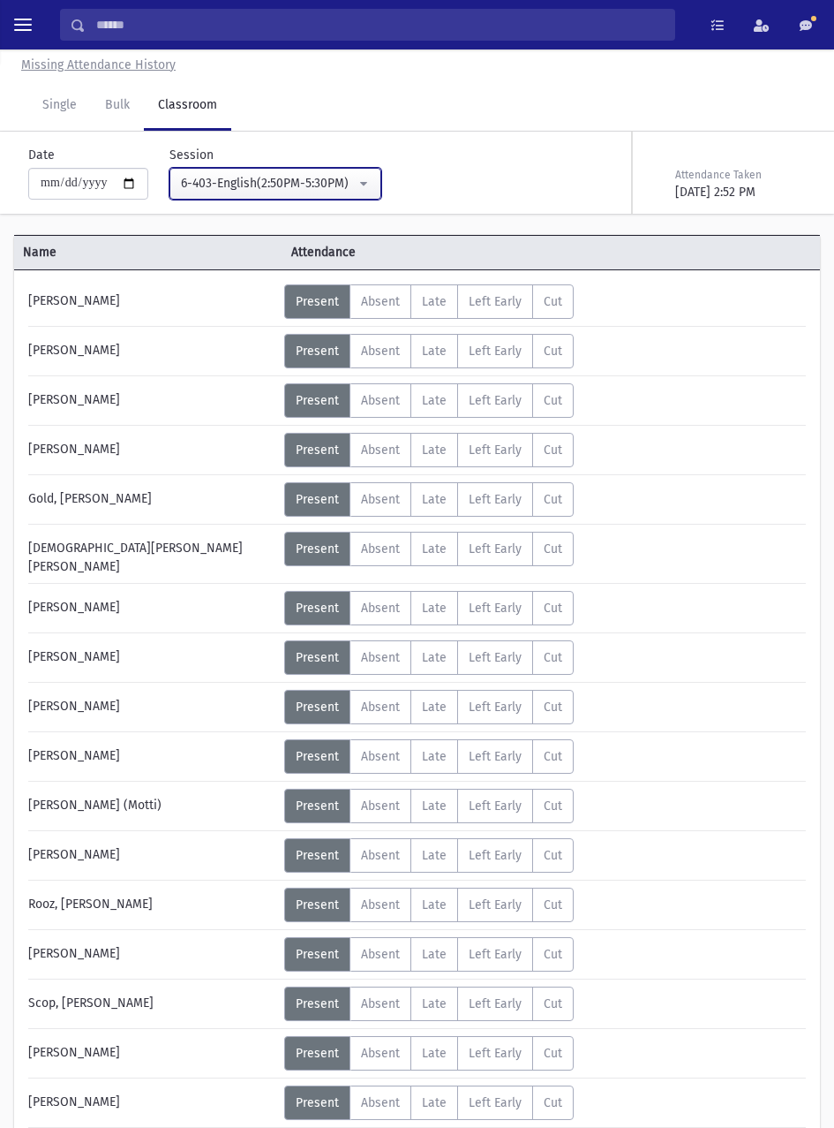
click at [343, 168] on button "6-403-English(2:50PM-5:30PM)" at bounding box center [276, 184] width 212 height 32
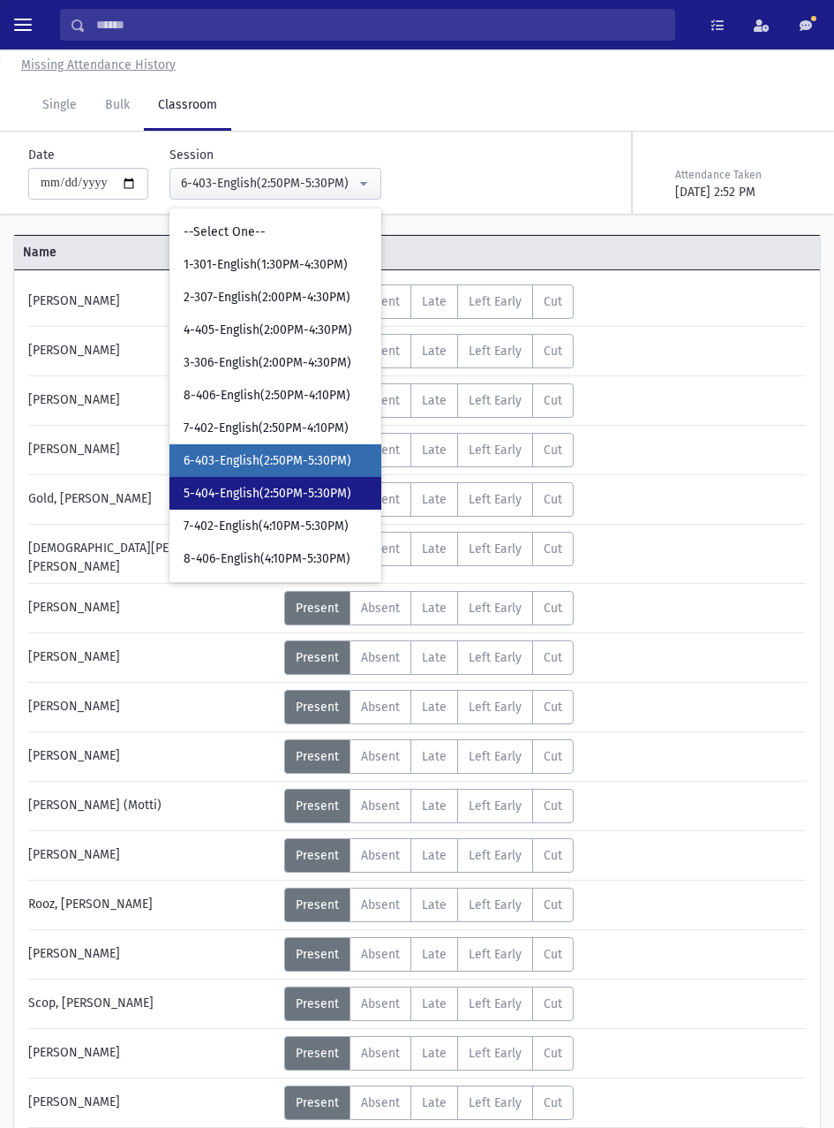
click at [297, 488] on span "5-404-English(2:50PM-5:30PM)" at bounding box center [268, 494] width 168 height 18
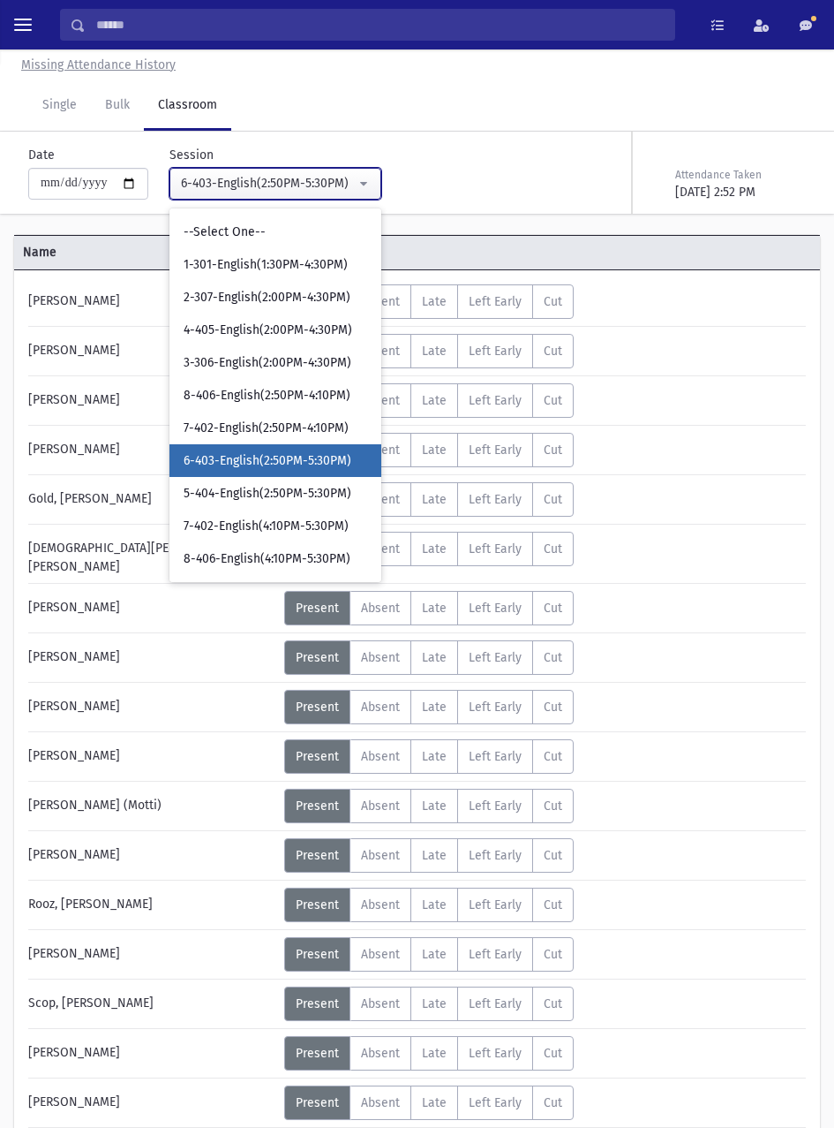
select select "****"
